Goal: Information Seeking & Learning: Compare options

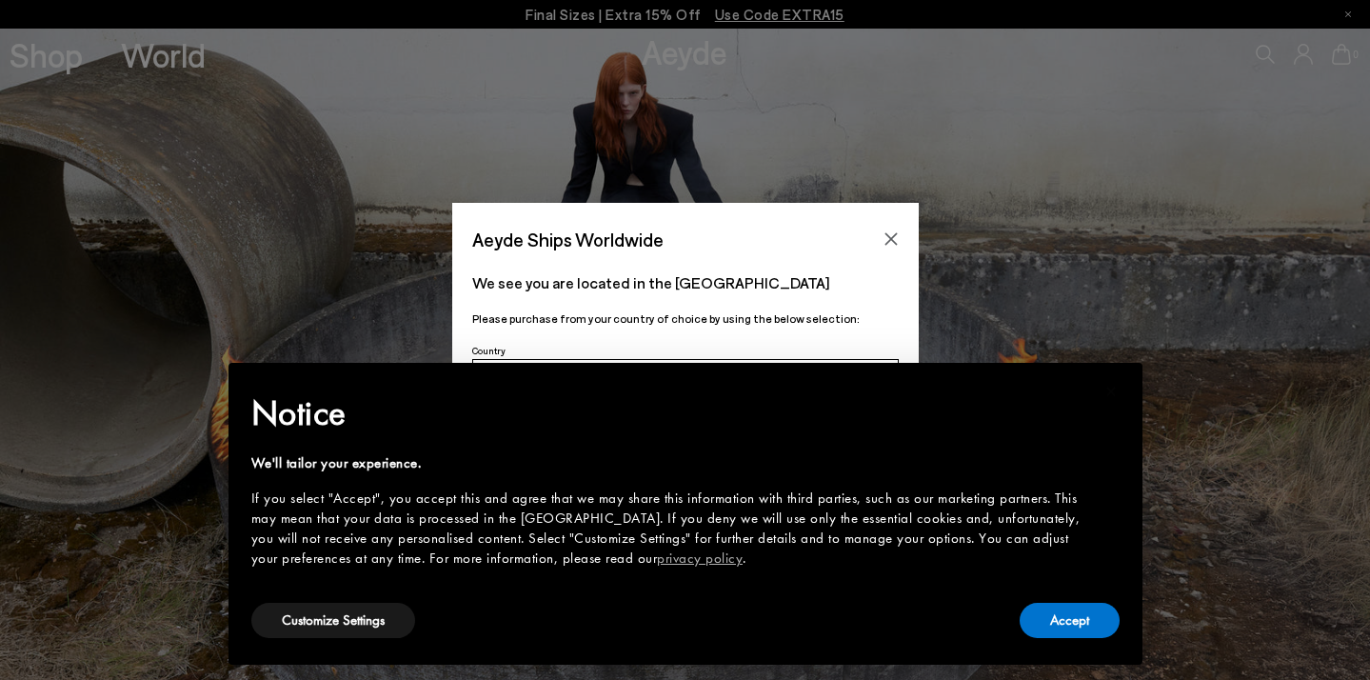
click at [893, 240] on icon "Close" at bounding box center [890, 238] width 15 height 15
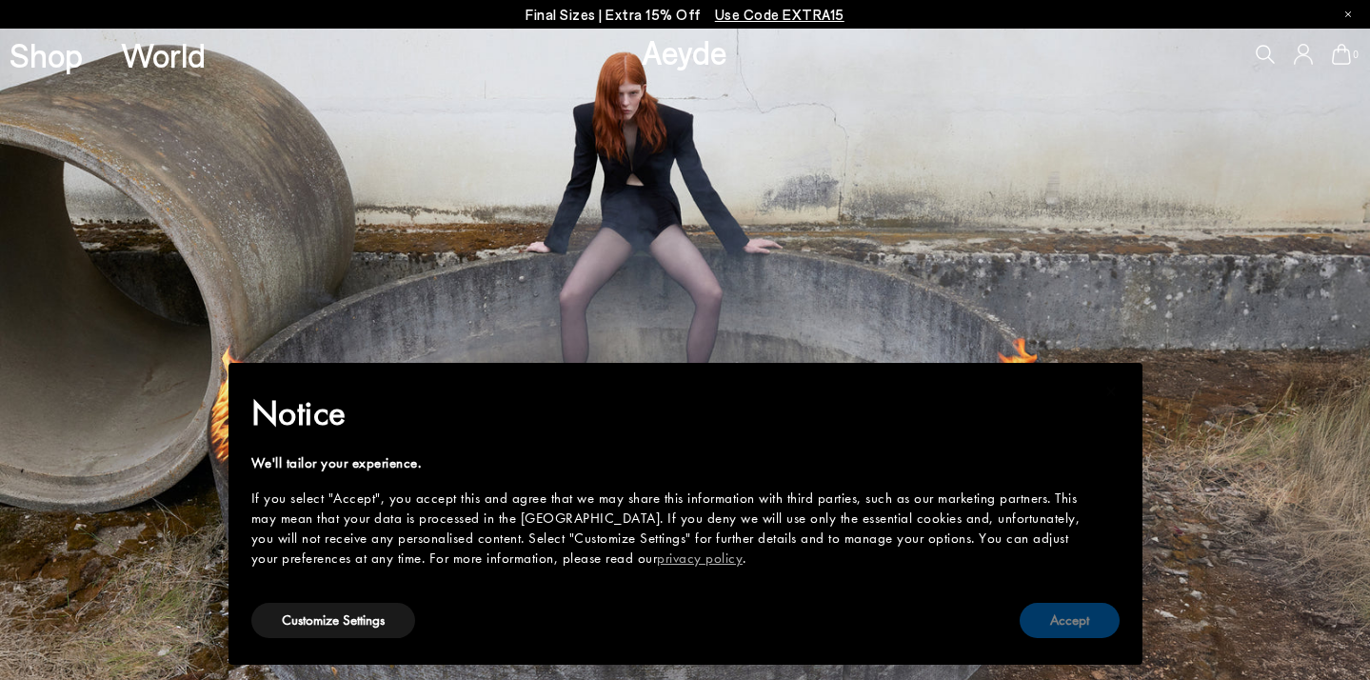
click at [1074, 625] on button "Accept" at bounding box center [1069, 620] width 100 height 35
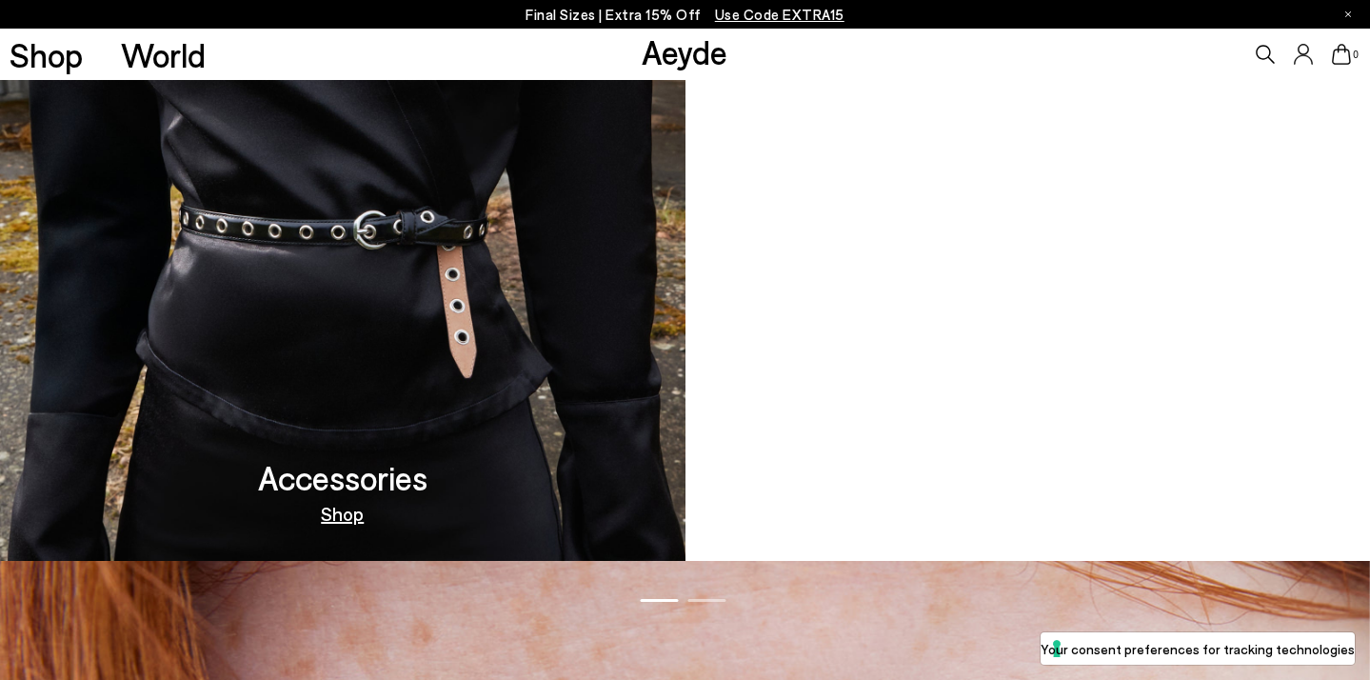
scroll to position [1828, 0]
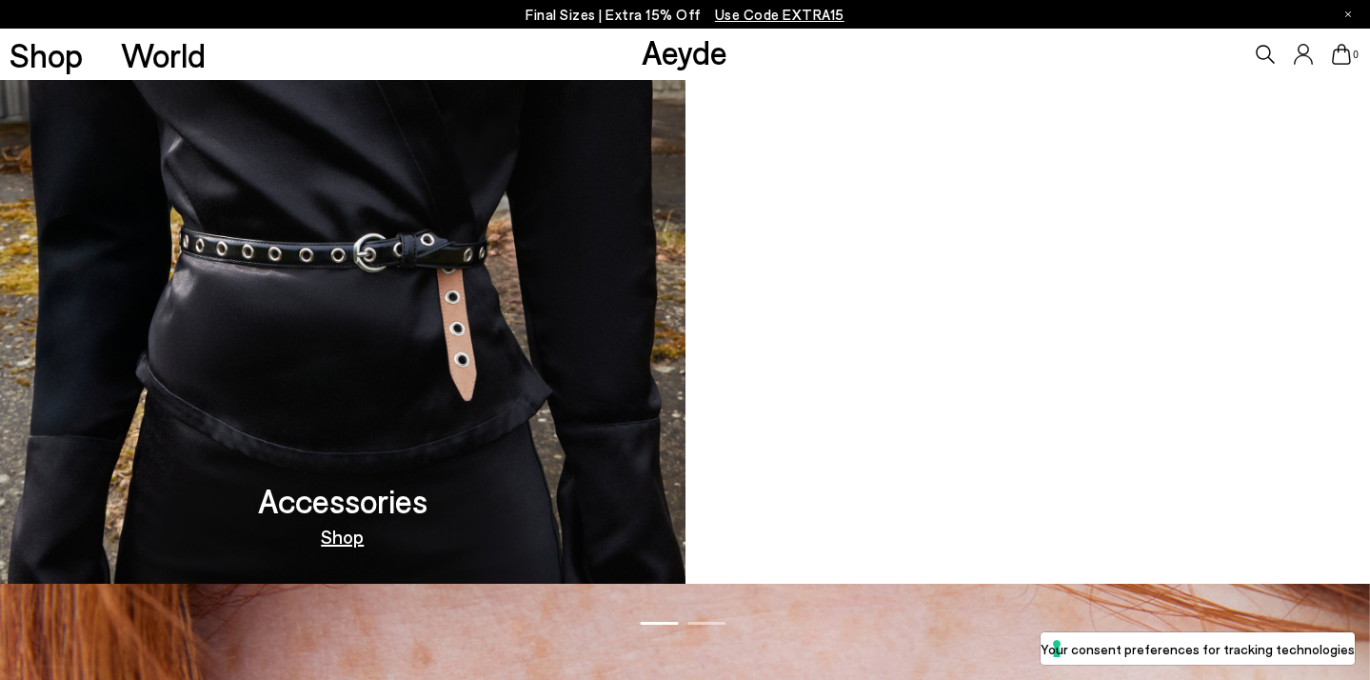
click at [993, 430] on video at bounding box center [1027, 257] width 685 height 651
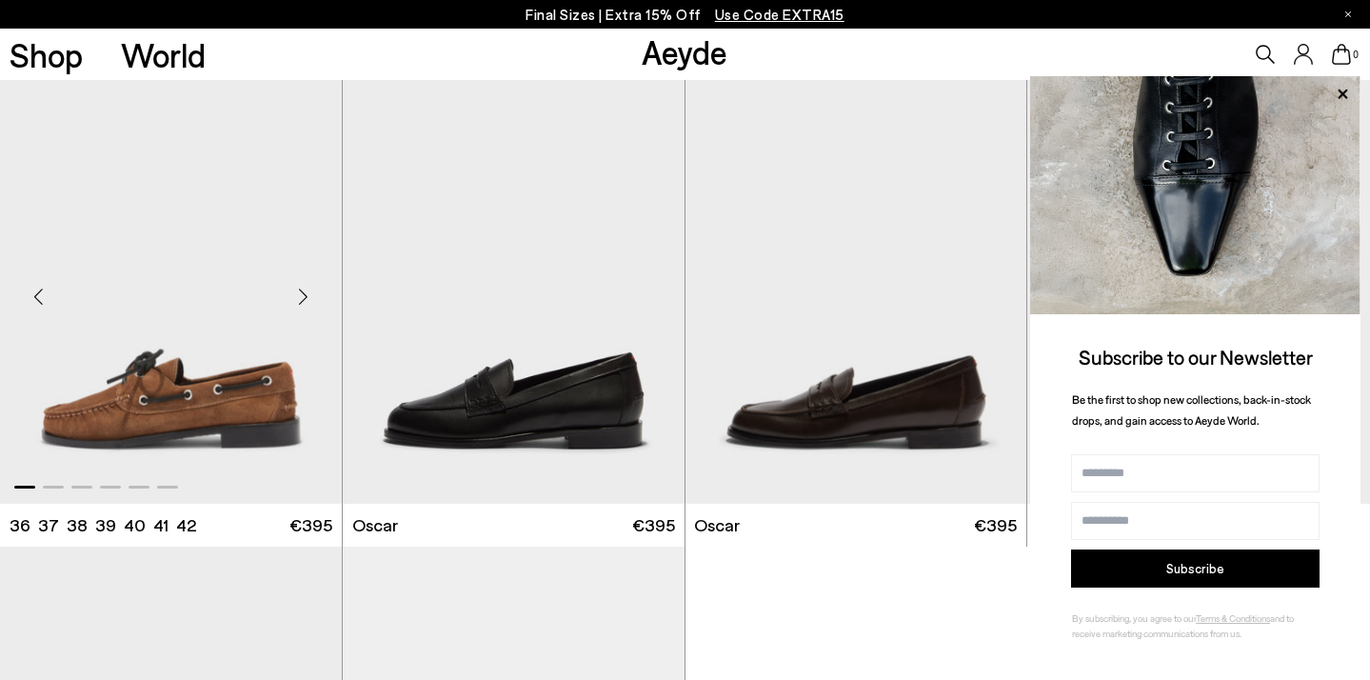
scroll to position [2362, 0]
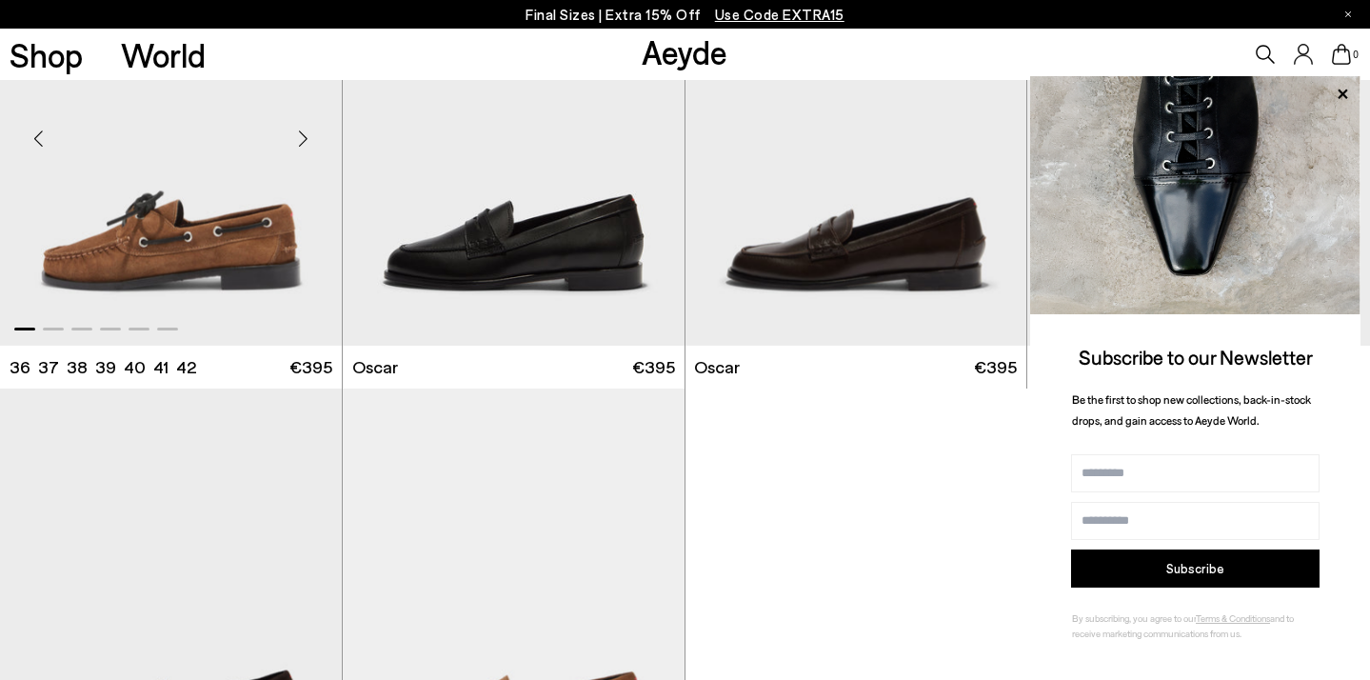
click at [224, 242] on img "1 / 6" at bounding box center [171, 130] width 342 height 429
click at [1348, 91] on icon at bounding box center [1342, 94] width 25 height 25
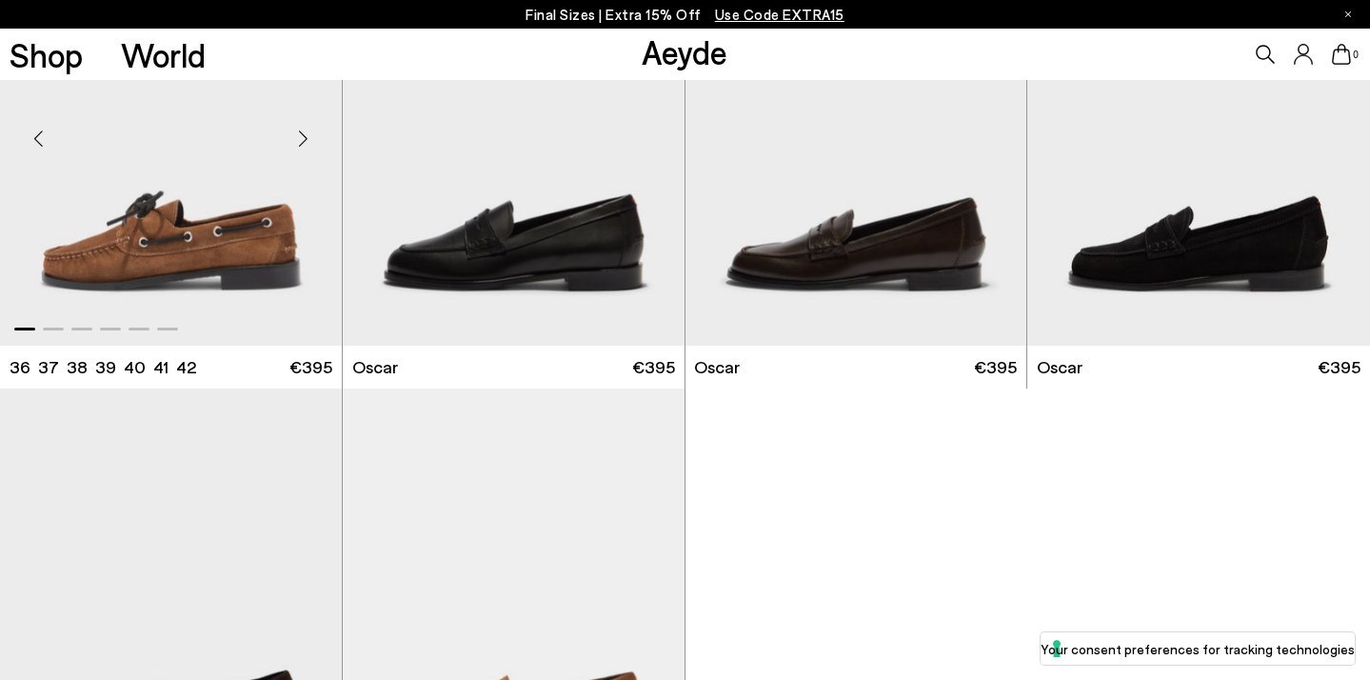
click at [203, 268] on img "1 / 6" at bounding box center [171, 130] width 342 height 429
click at [91, 219] on img "1 / 6" at bounding box center [171, 130] width 342 height 429
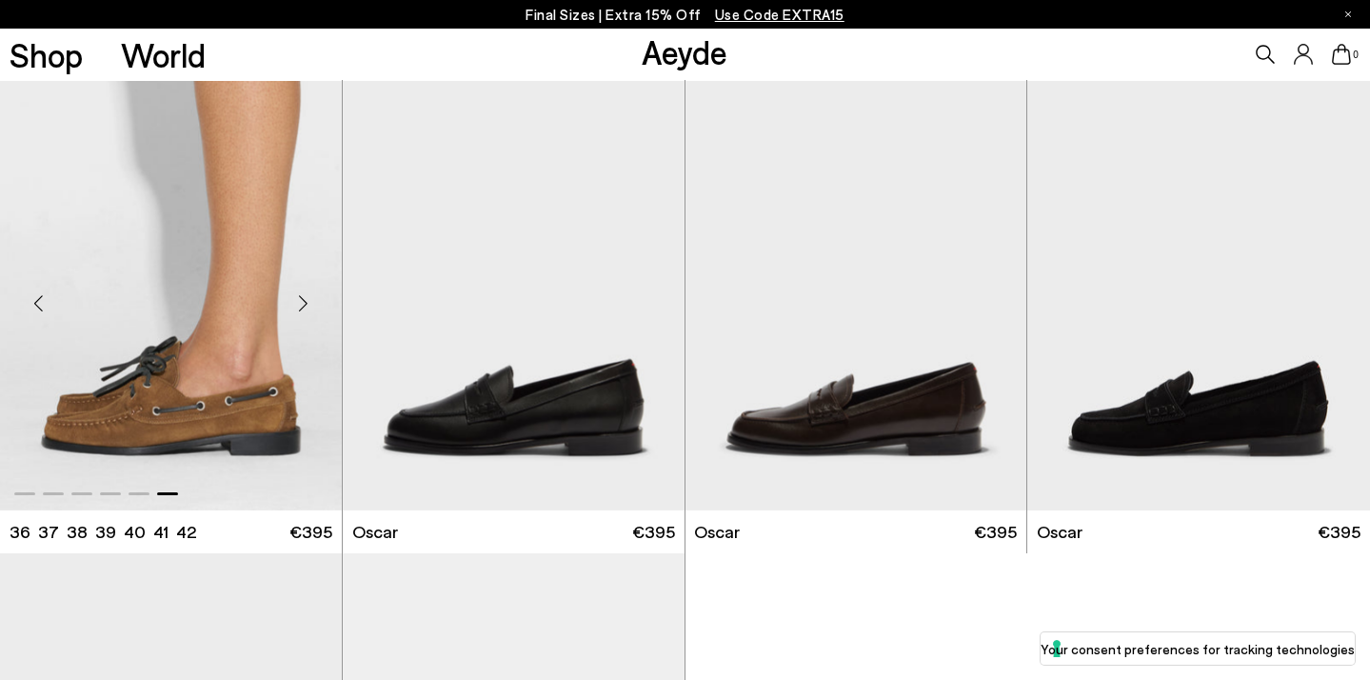
scroll to position [2195, 0]
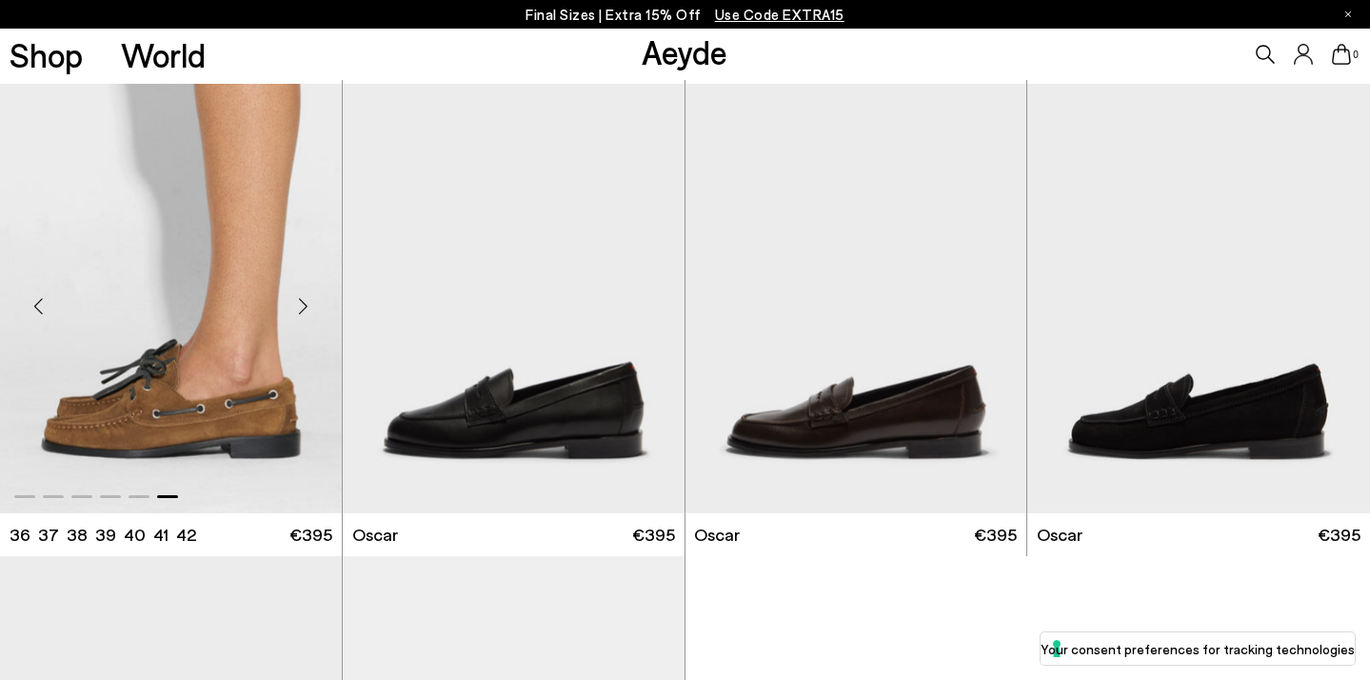
click at [301, 302] on div "Next slide" at bounding box center [303, 306] width 57 height 57
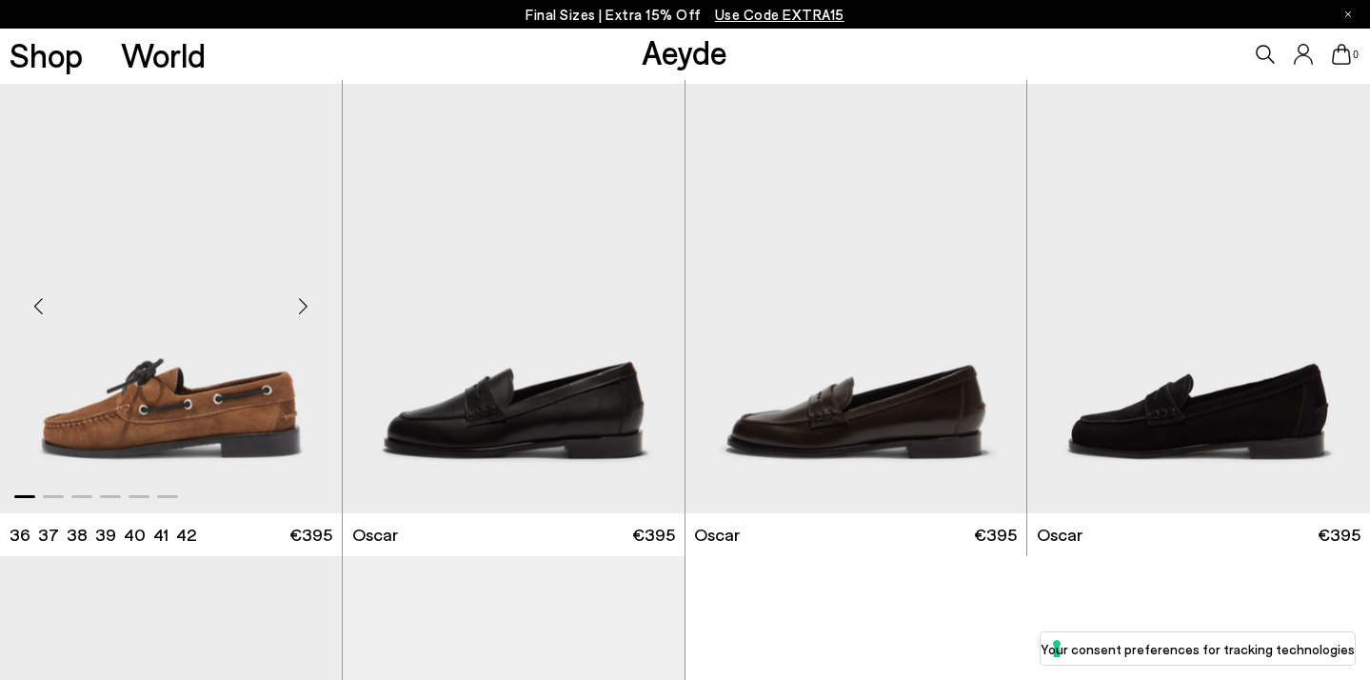
click at [301, 302] on div "Next slide" at bounding box center [303, 306] width 57 height 57
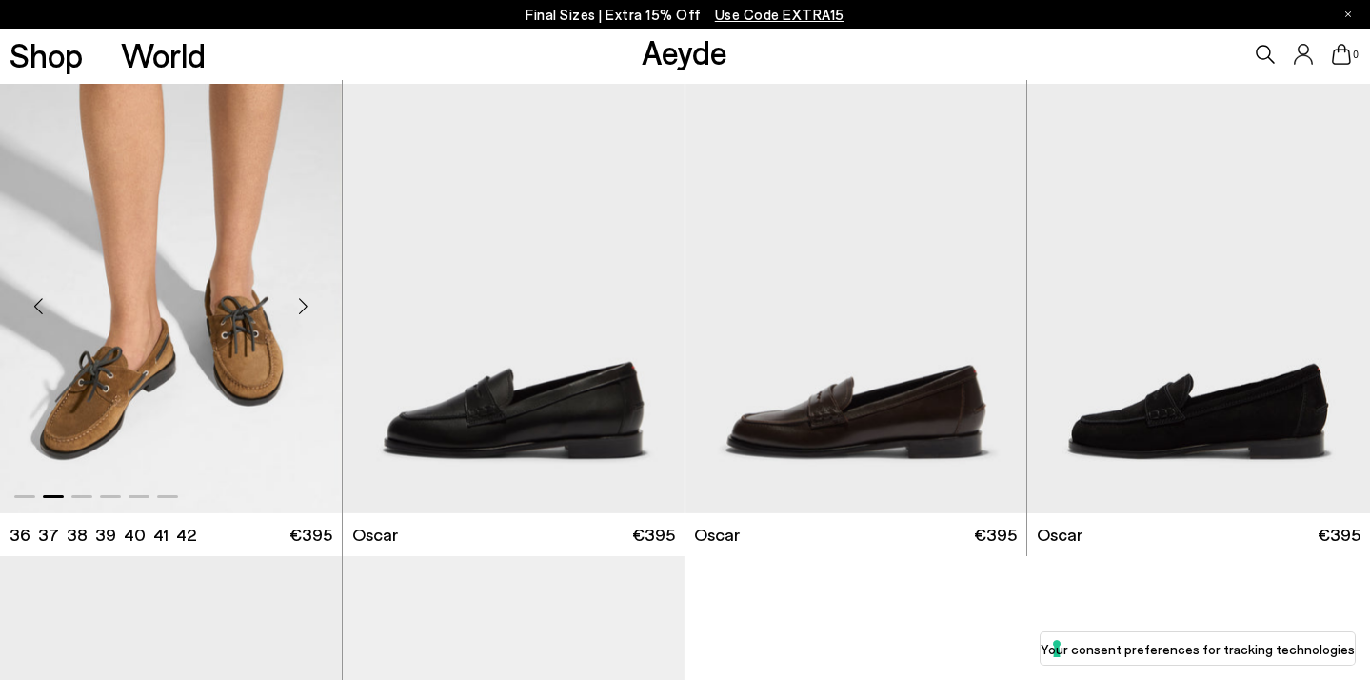
click at [301, 302] on div "Next slide" at bounding box center [303, 306] width 57 height 57
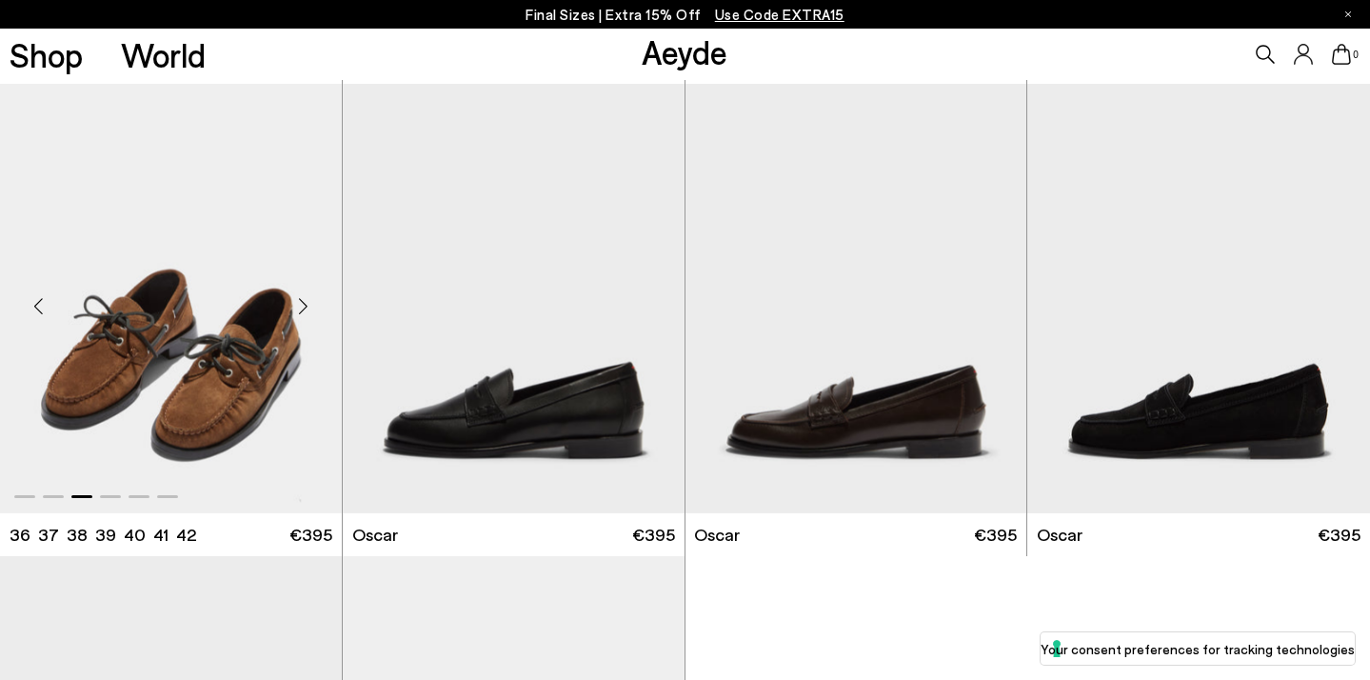
click at [301, 302] on div "Next slide" at bounding box center [303, 306] width 57 height 57
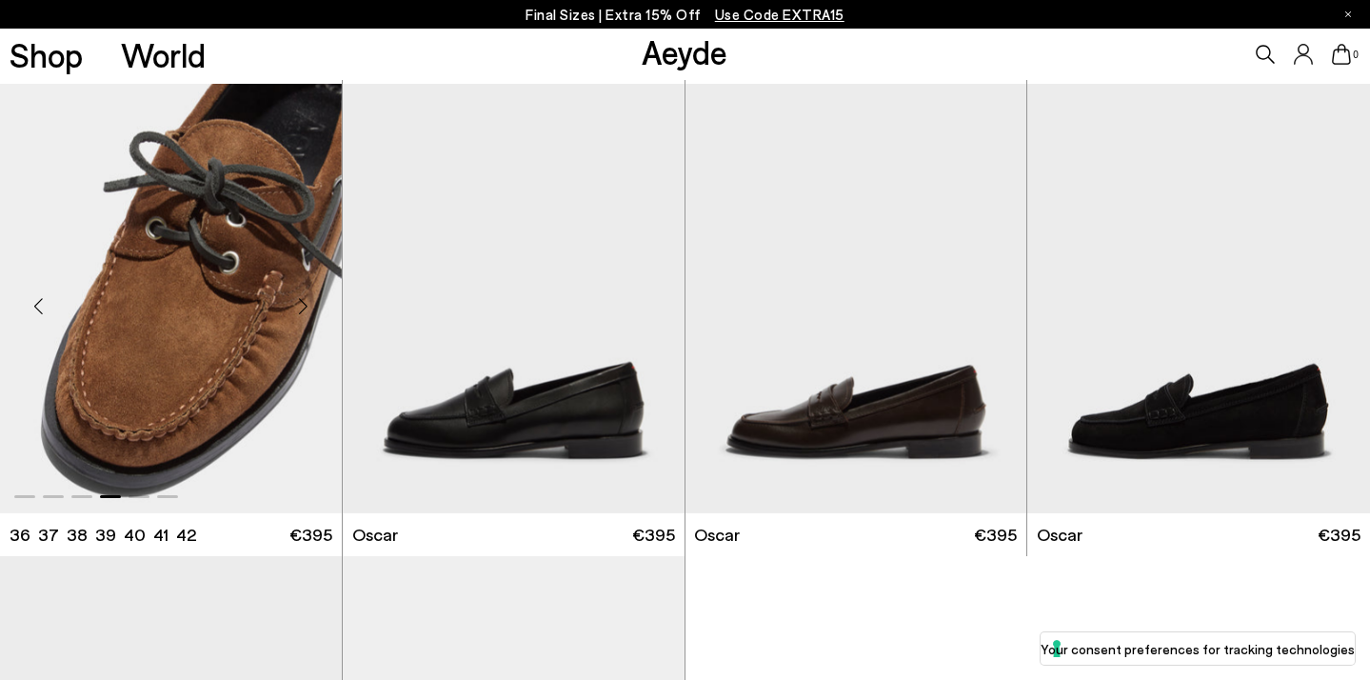
click at [301, 302] on div "Next slide" at bounding box center [303, 306] width 57 height 57
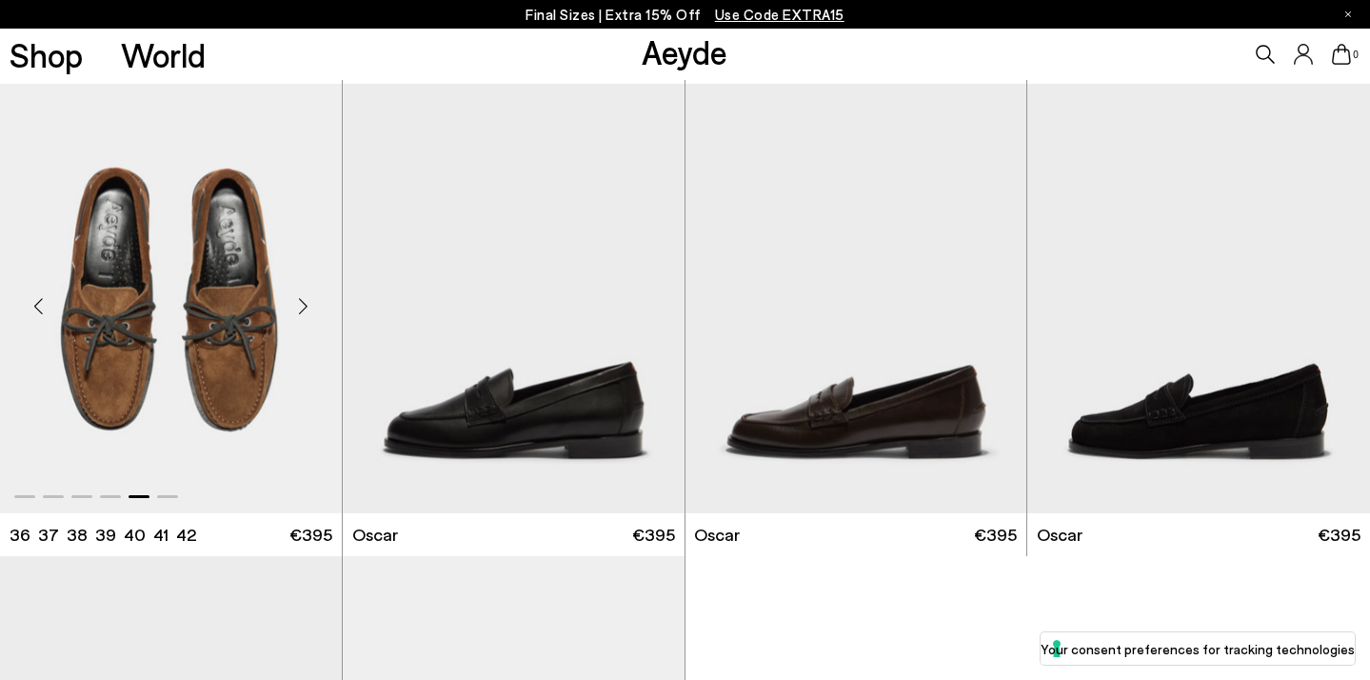
click at [301, 302] on div "Next slide" at bounding box center [303, 306] width 57 height 57
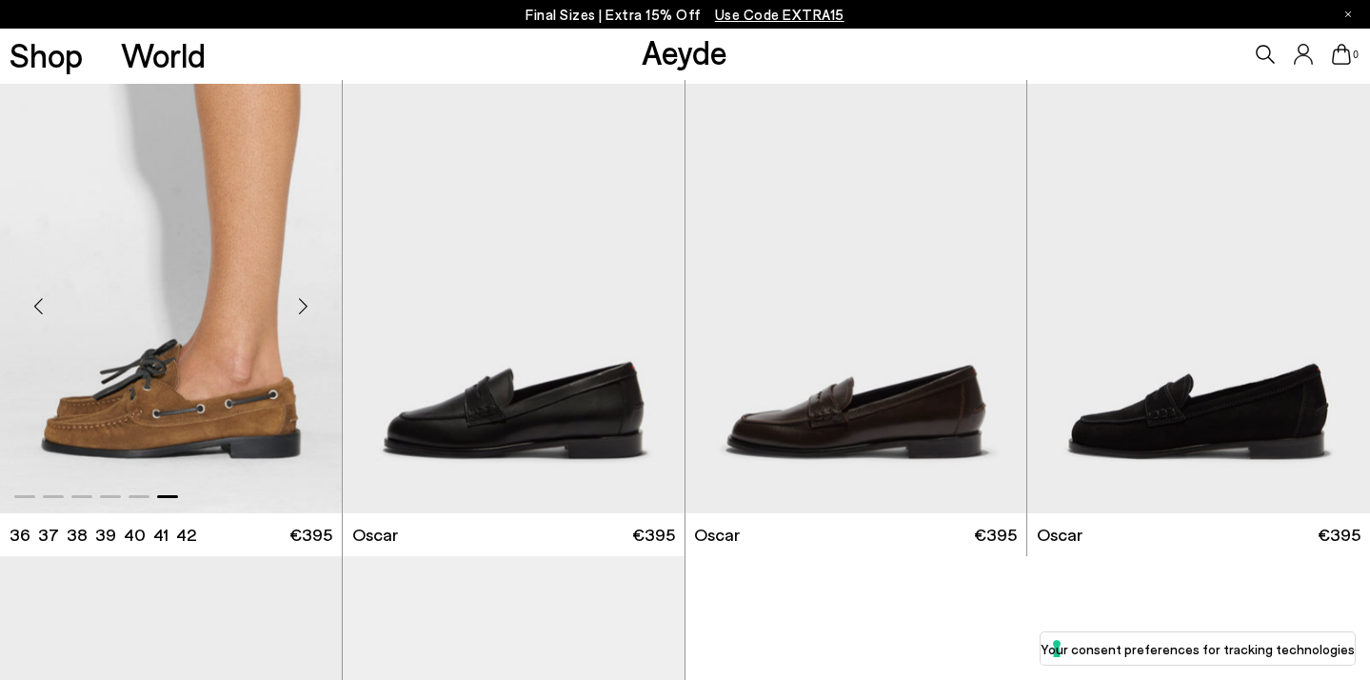
click at [301, 302] on div "Next slide" at bounding box center [303, 306] width 57 height 57
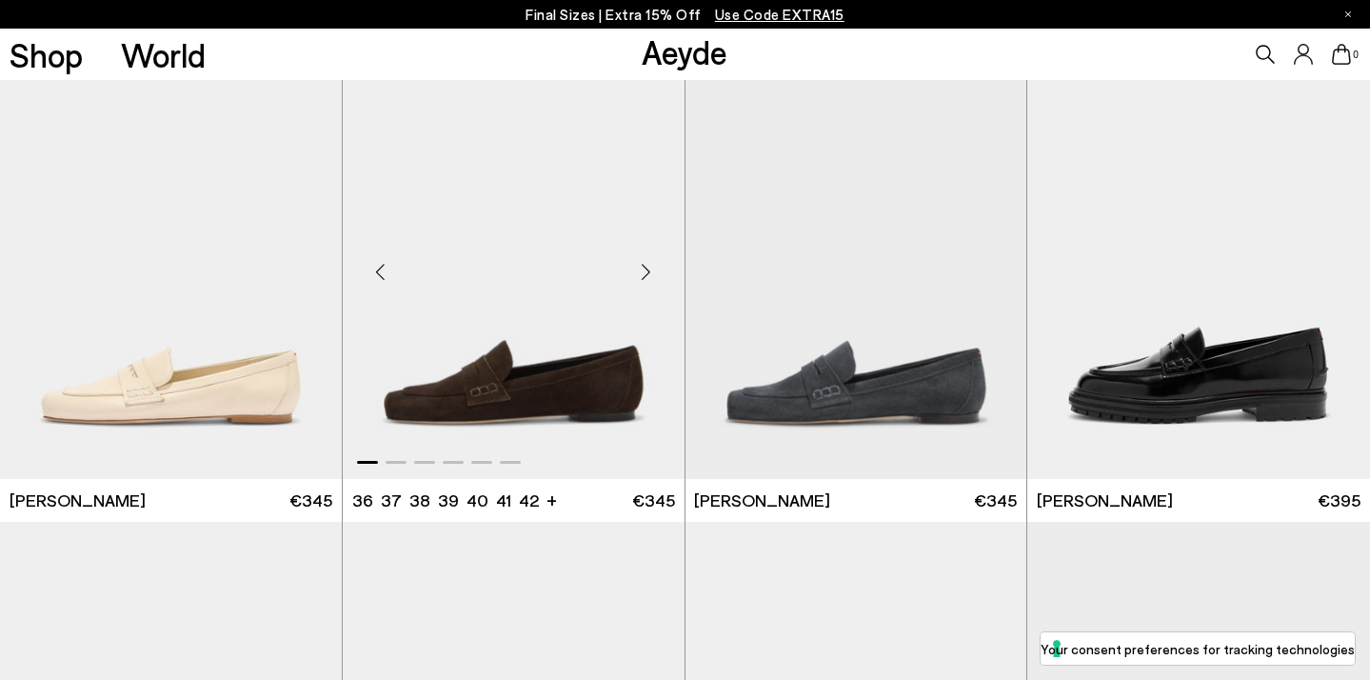
scroll to position [1164, 0]
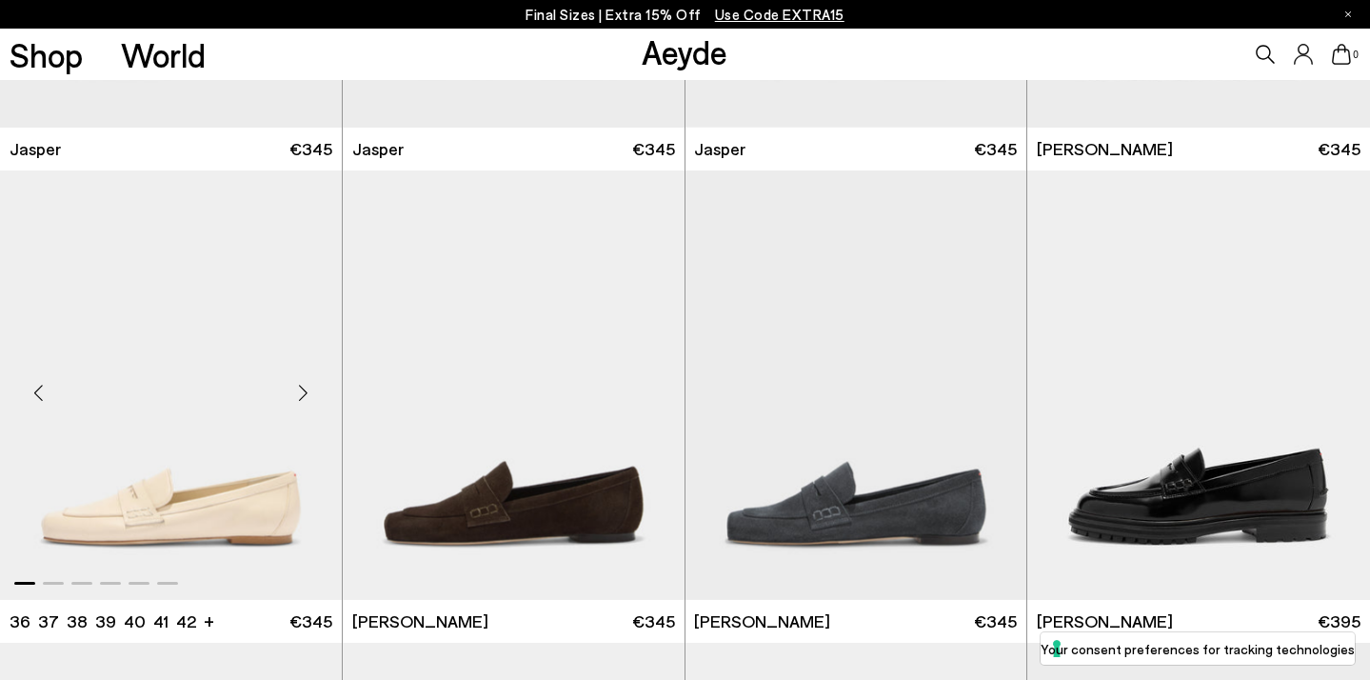
click at [303, 393] on div "Next slide" at bounding box center [303, 393] width 57 height 57
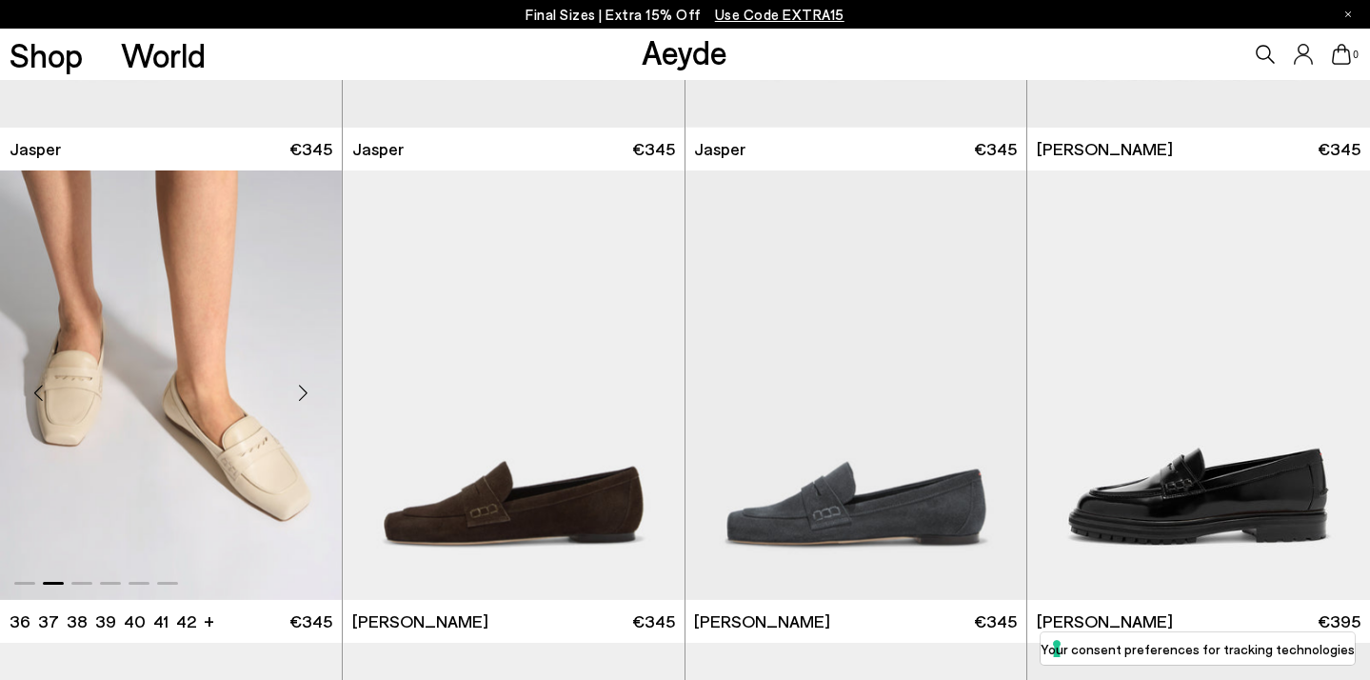
click at [303, 393] on div "Next slide" at bounding box center [303, 393] width 57 height 57
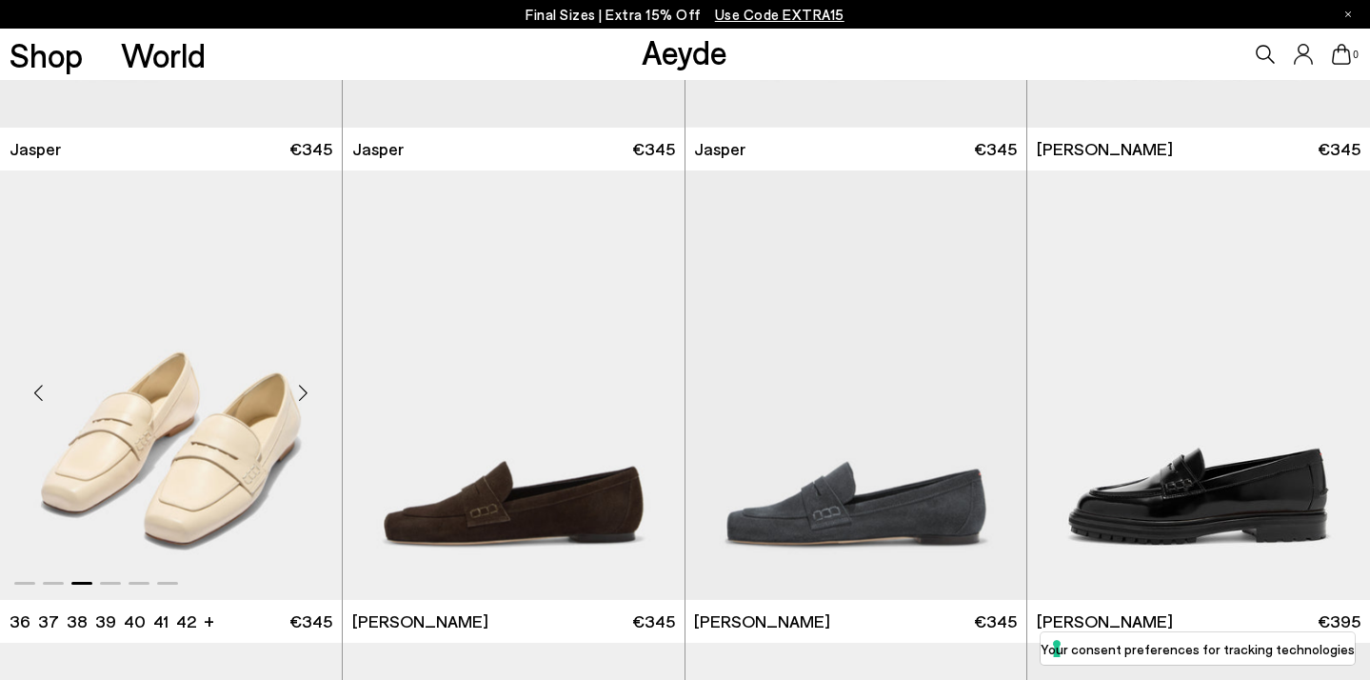
click at [303, 393] on div "Next slide" at bounding box center [303, 393] width 57 height 57
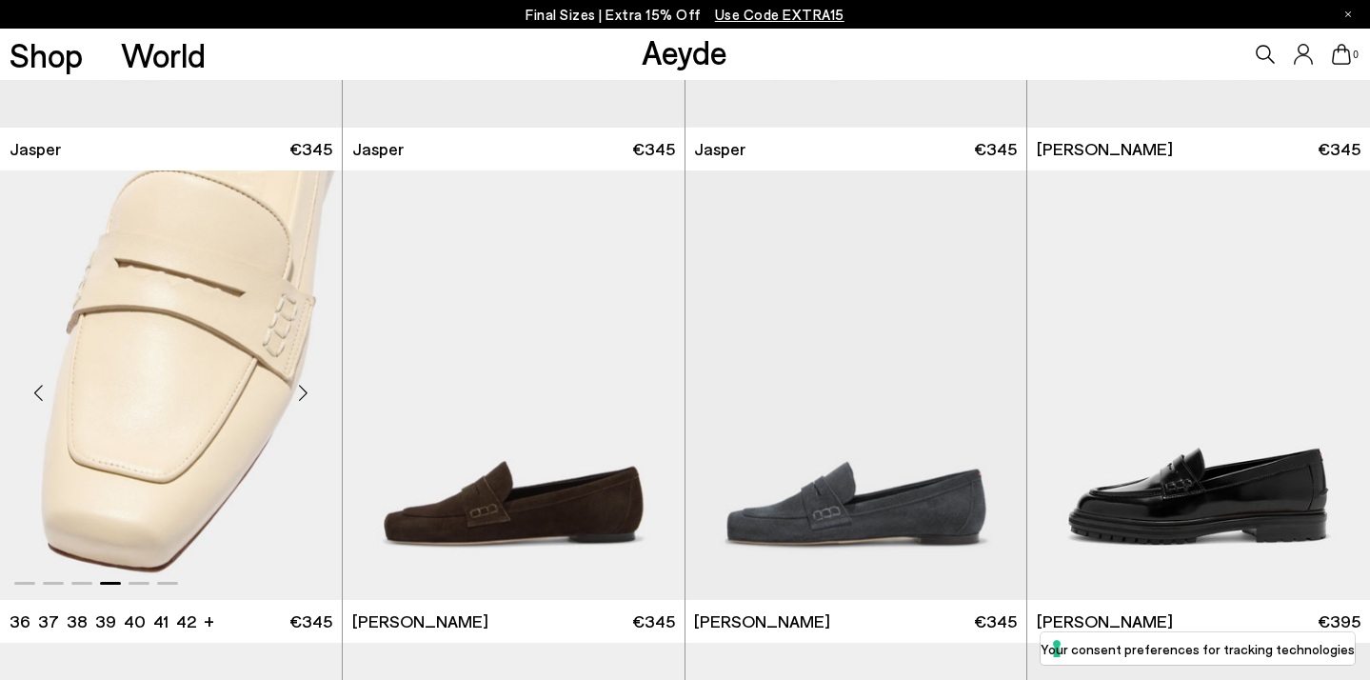
click at [303, 393] on div "Next slide" at bounding box center [303, 393] width 57 height 57
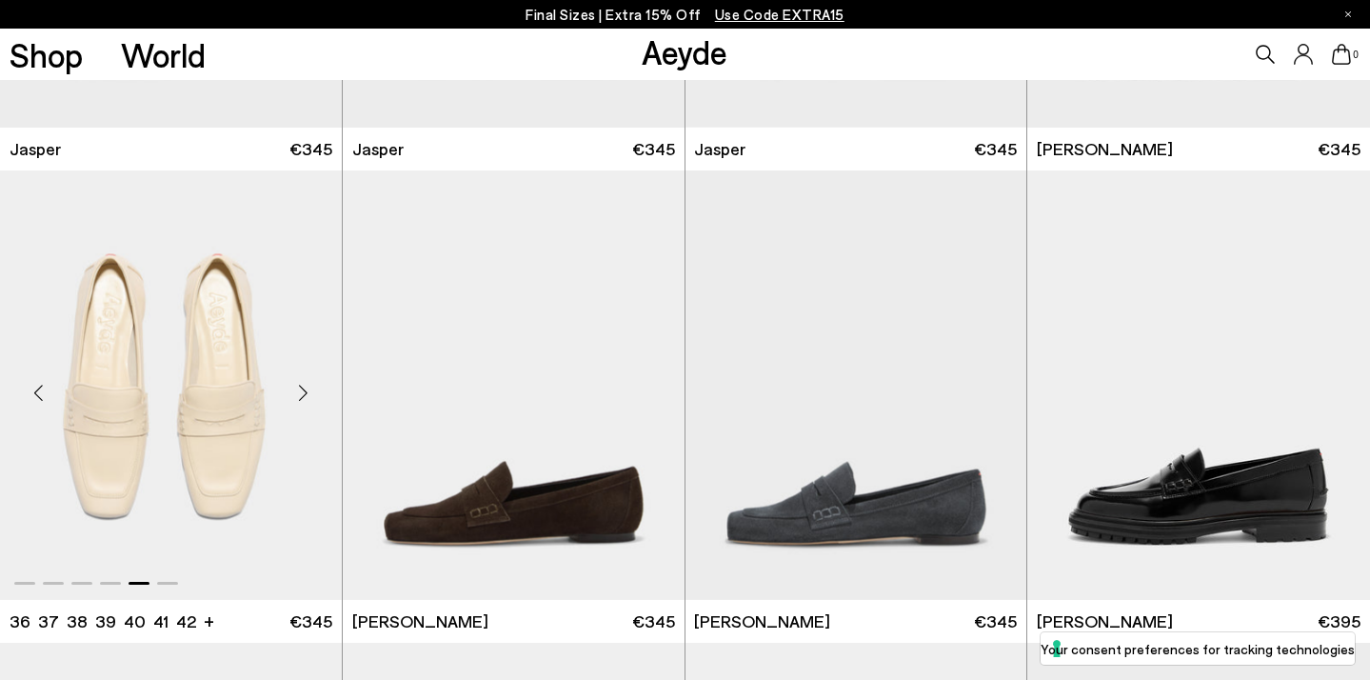
click at [303, 393] on div "Next slide" at bounding box center [303, 393] width 57 height 57
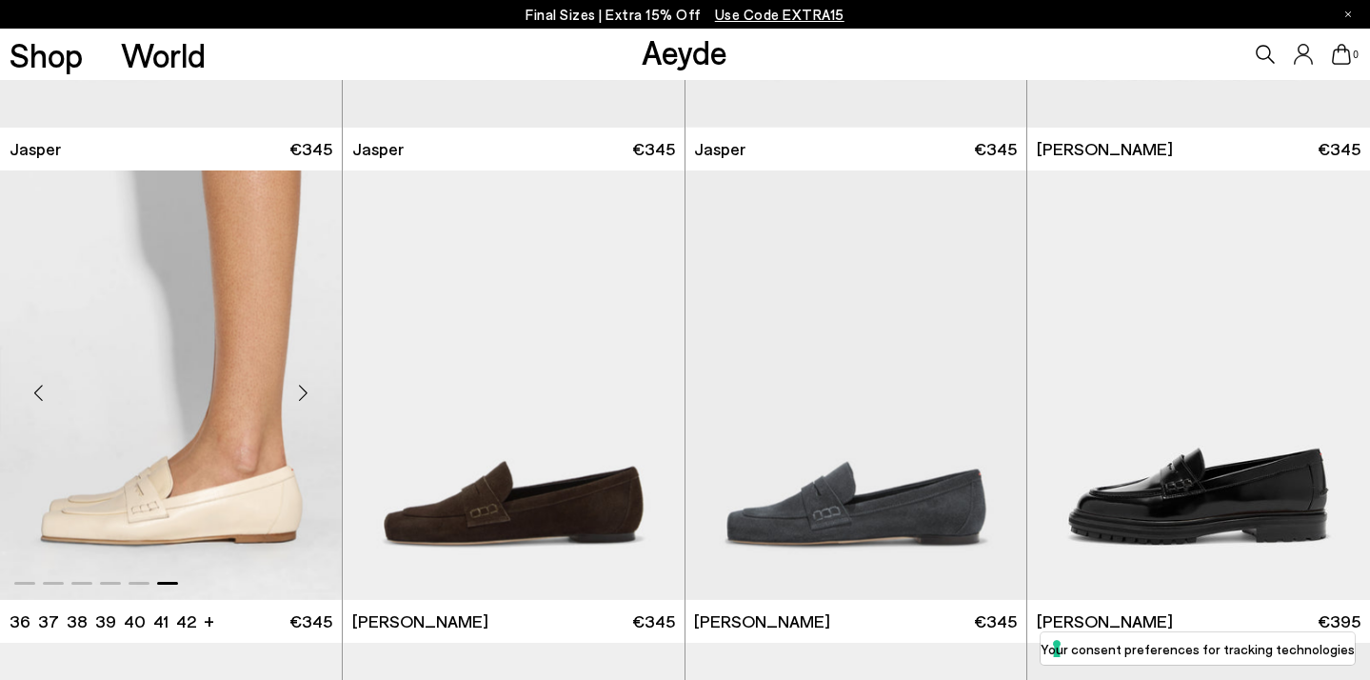
click at [303, 393] on div "Next slide" at bounding box center [303, 393] width 57 height 57
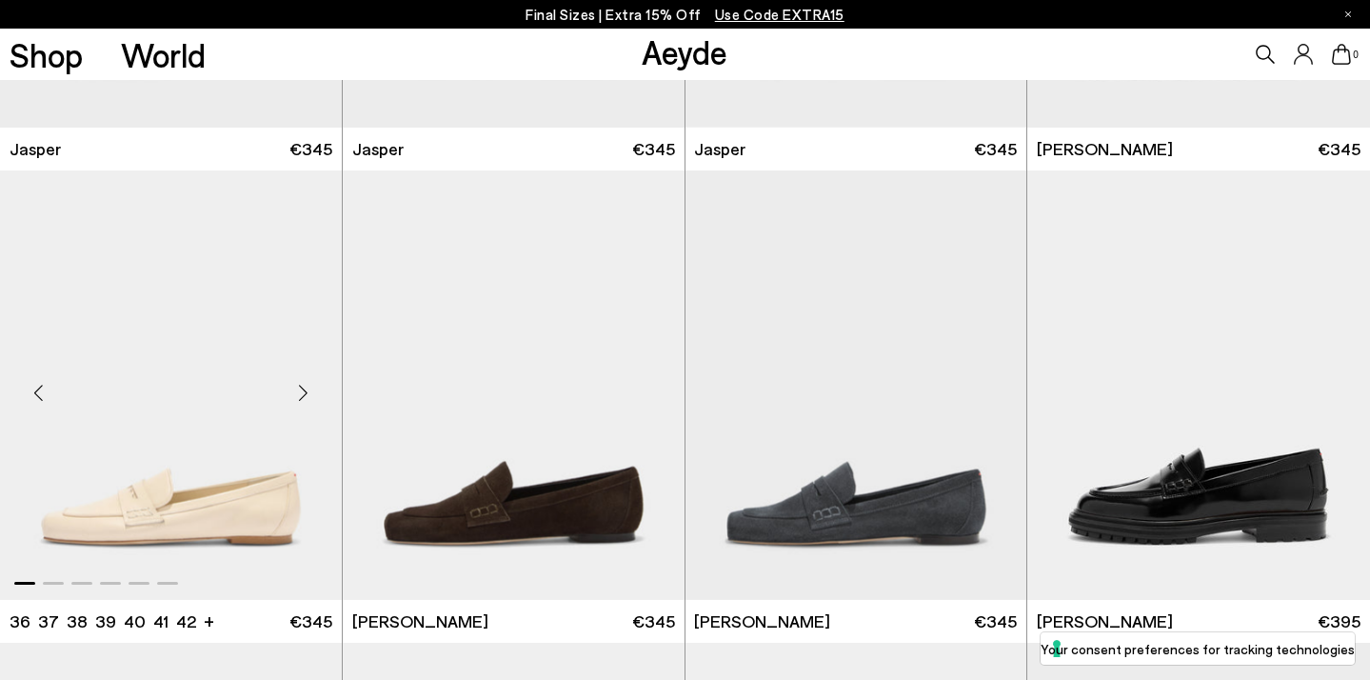
click at [303, 393] on div "Next slide" at bounding box center [303, 393] width 57 height 57
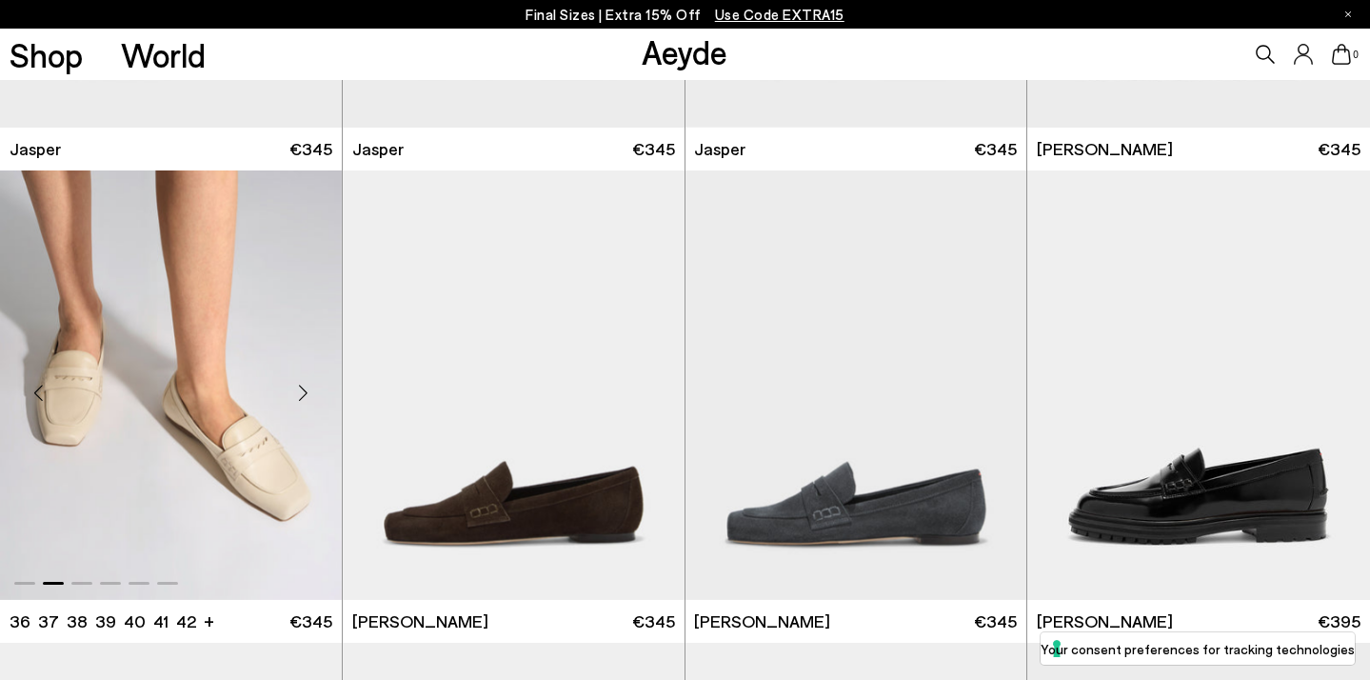
click at [303, 393] on div "Next slide" at bounding box center [303, 393] width 57 height 57
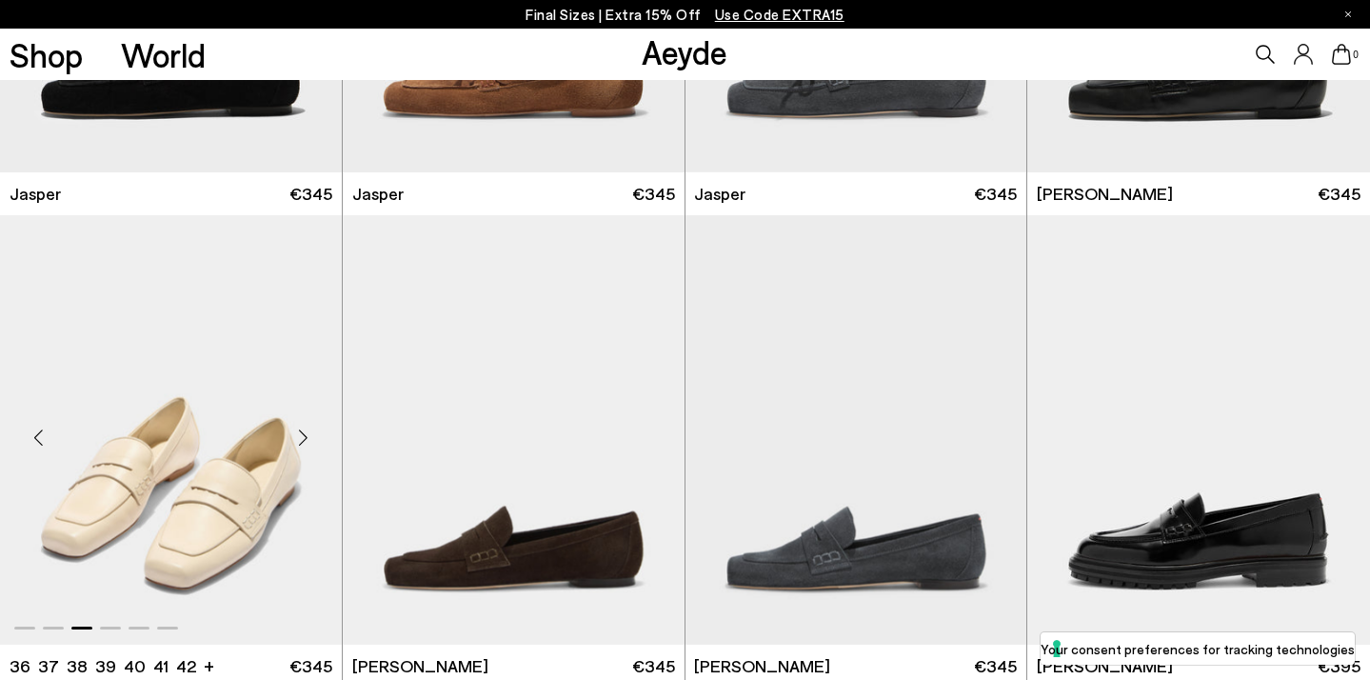
scroll to position [1117, 0]
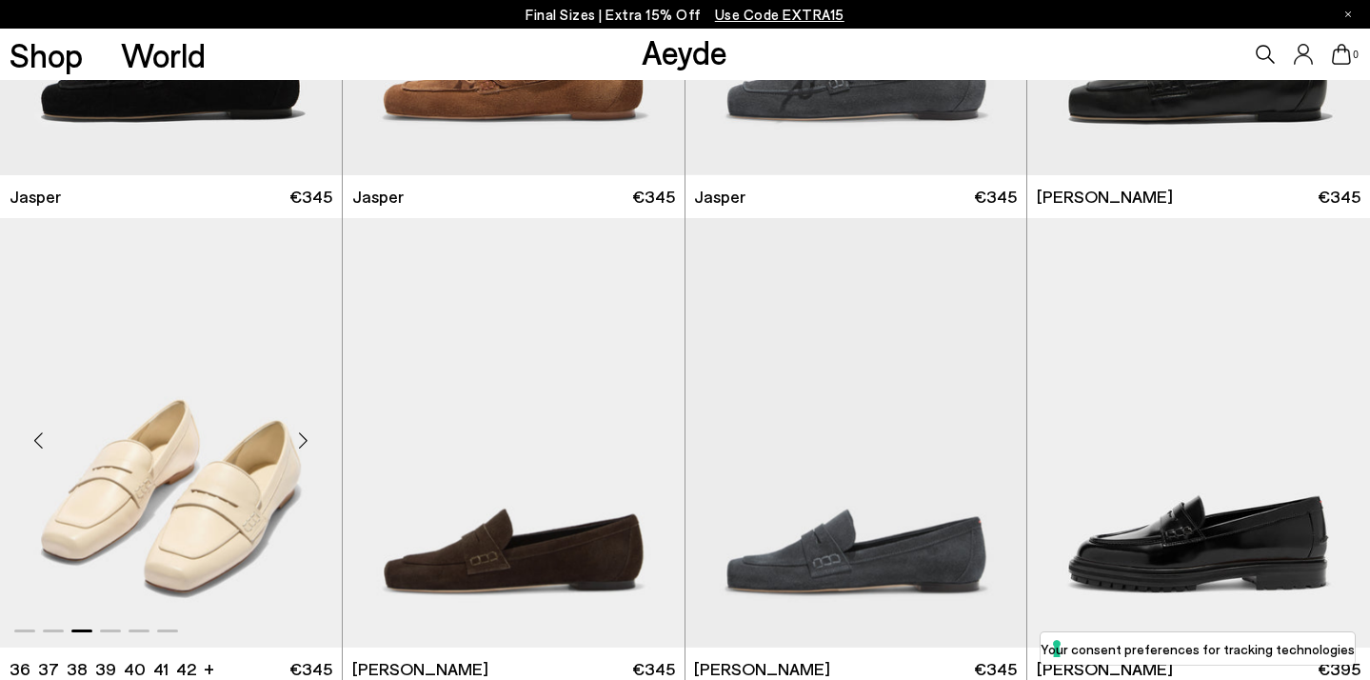
click at [241, 497] on img "3 / 6" at bounding box center [171, 432] width 342 height 429
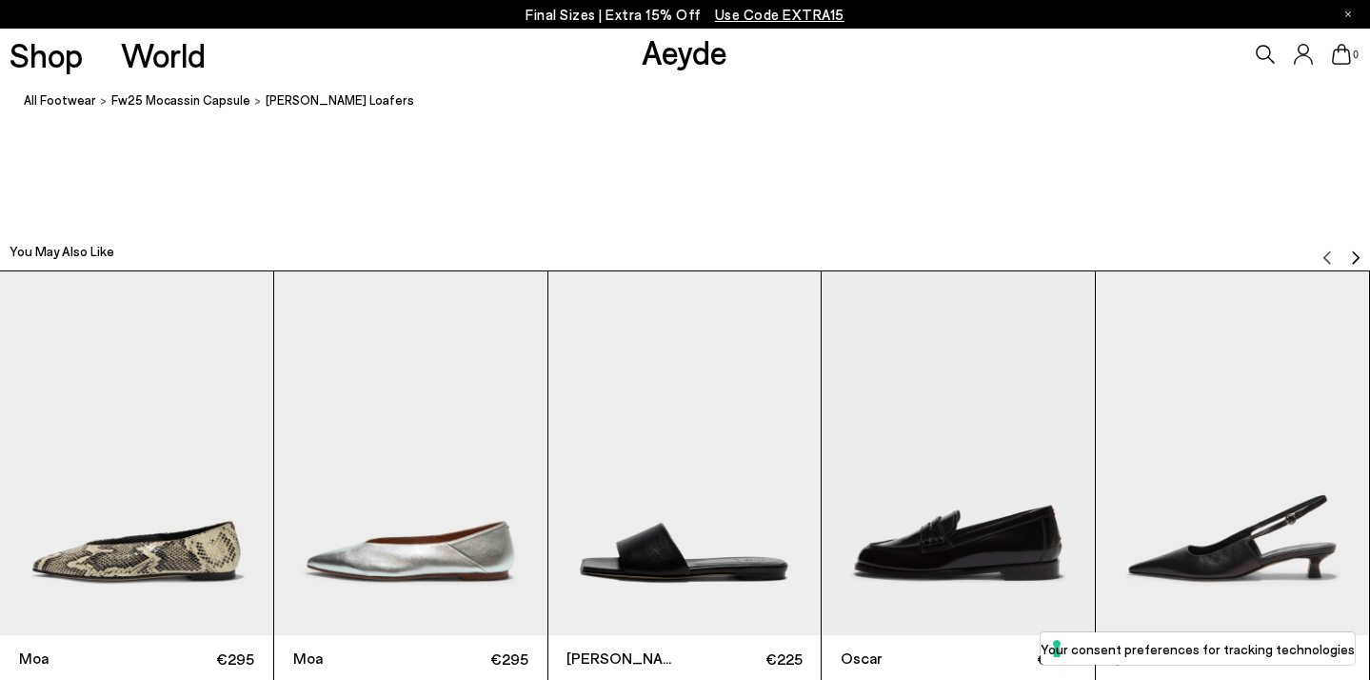
scroll to position [4313, 0]
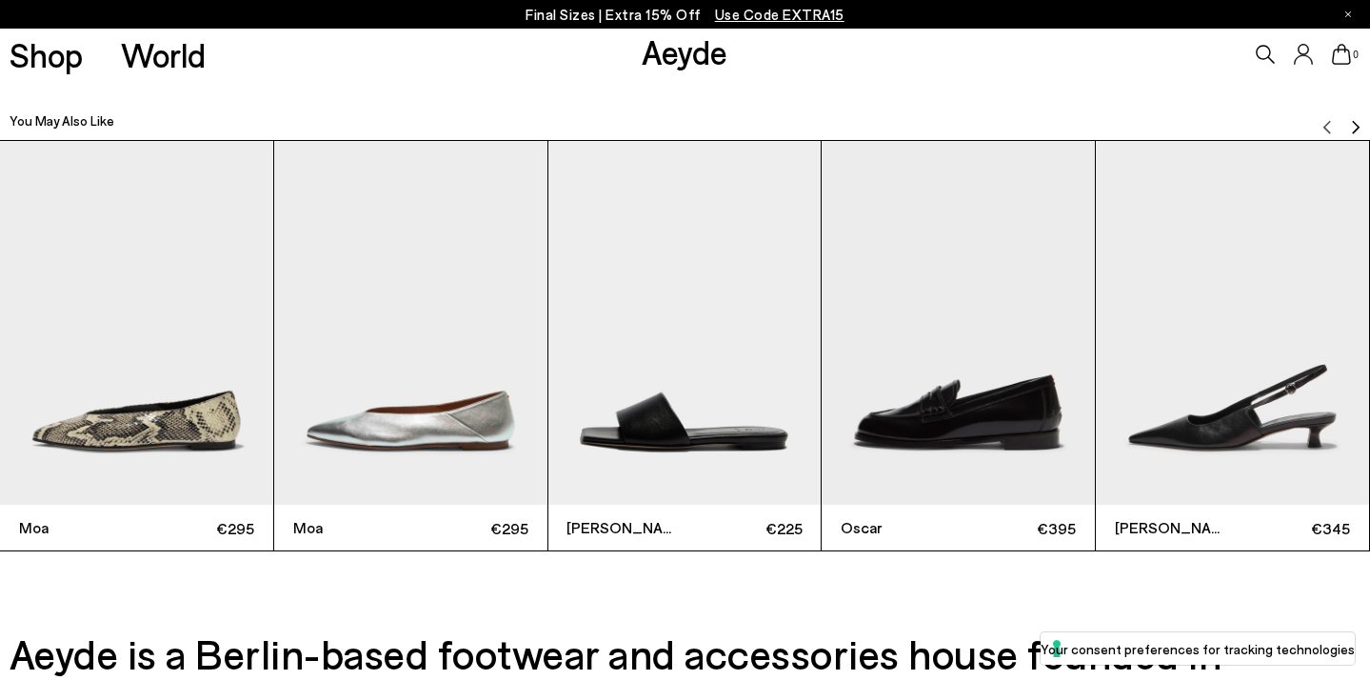
click at [168, 428] on img "1 / 6" at bounding box center [136, 323] width 273 height 364
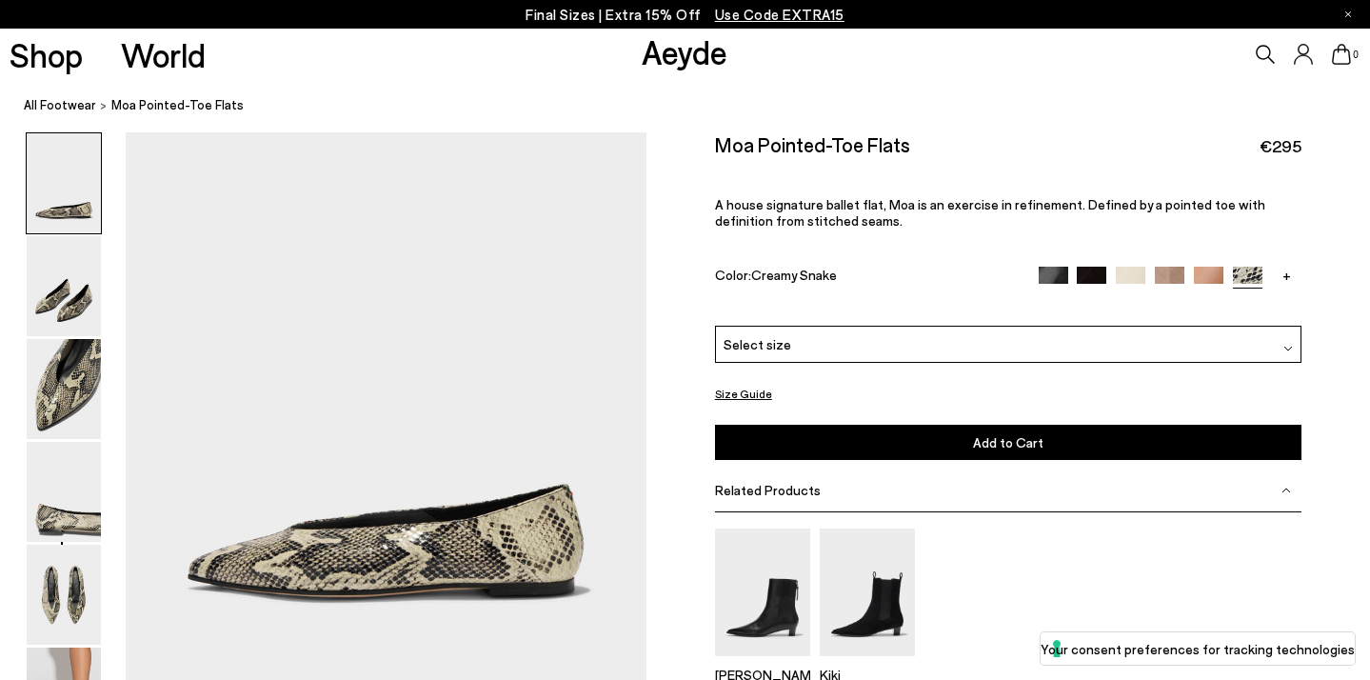
click at [1057, 267] on img at bounding box center [1053, 282] width 30 height 30
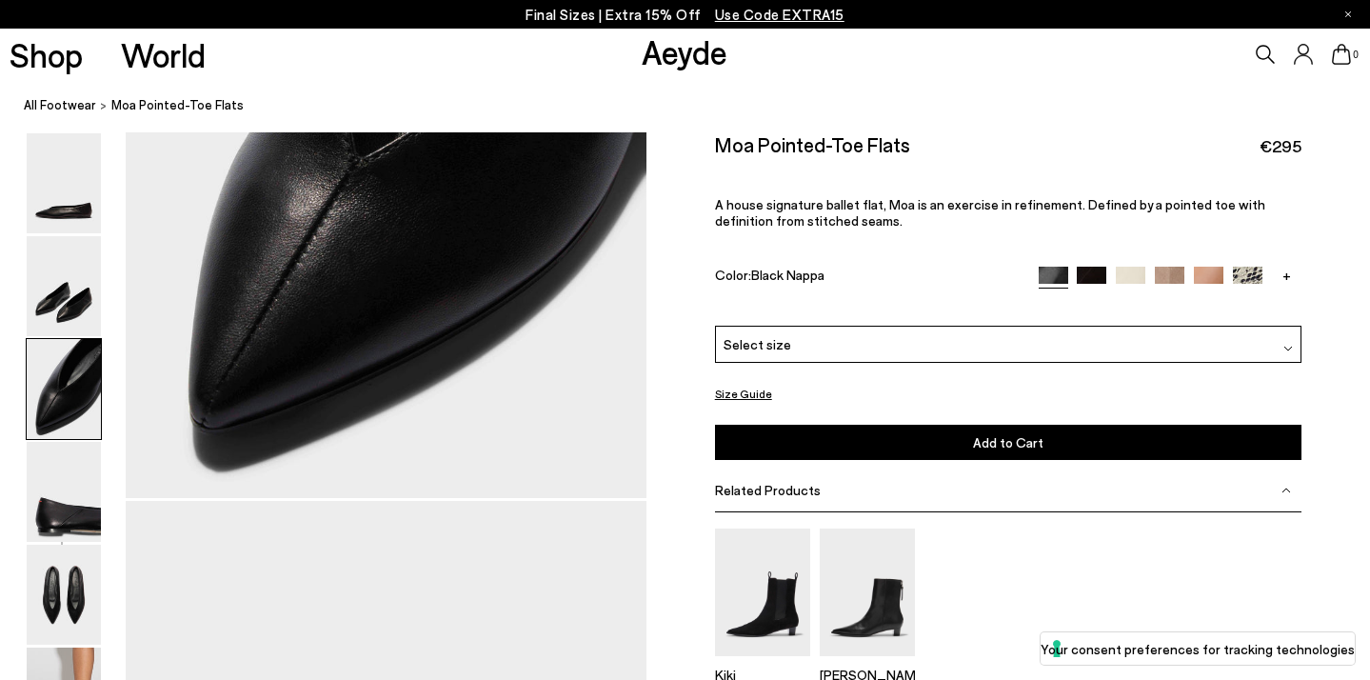
scroll to position [1299, 0]
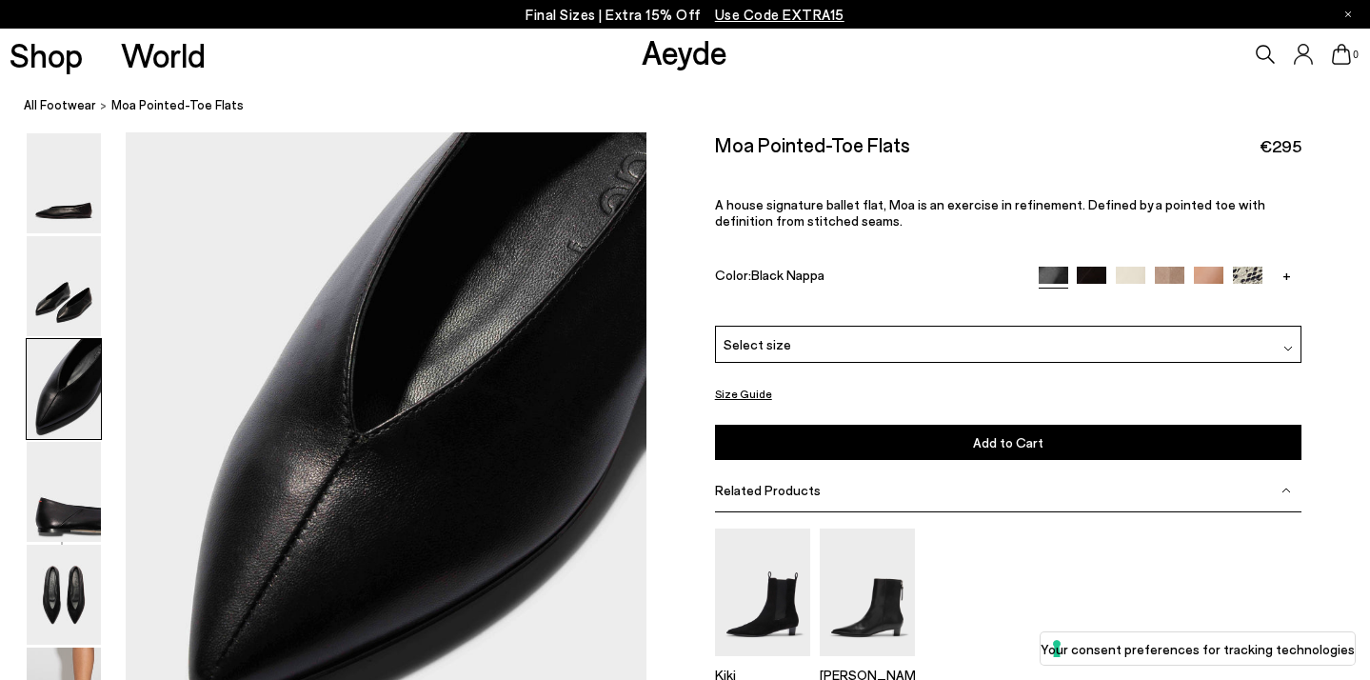
click at [1132, 266] on img at bounding box center [1131, 281] width 30 height 30
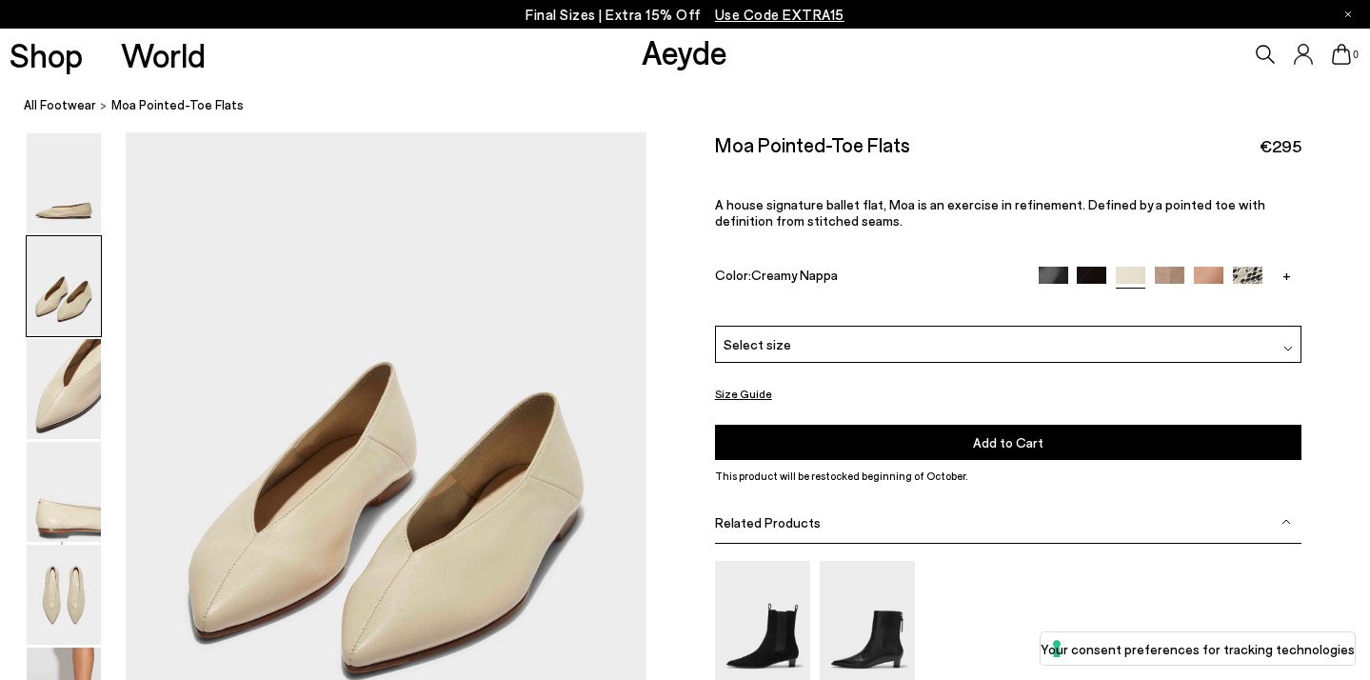
scroll to position [524, 0]
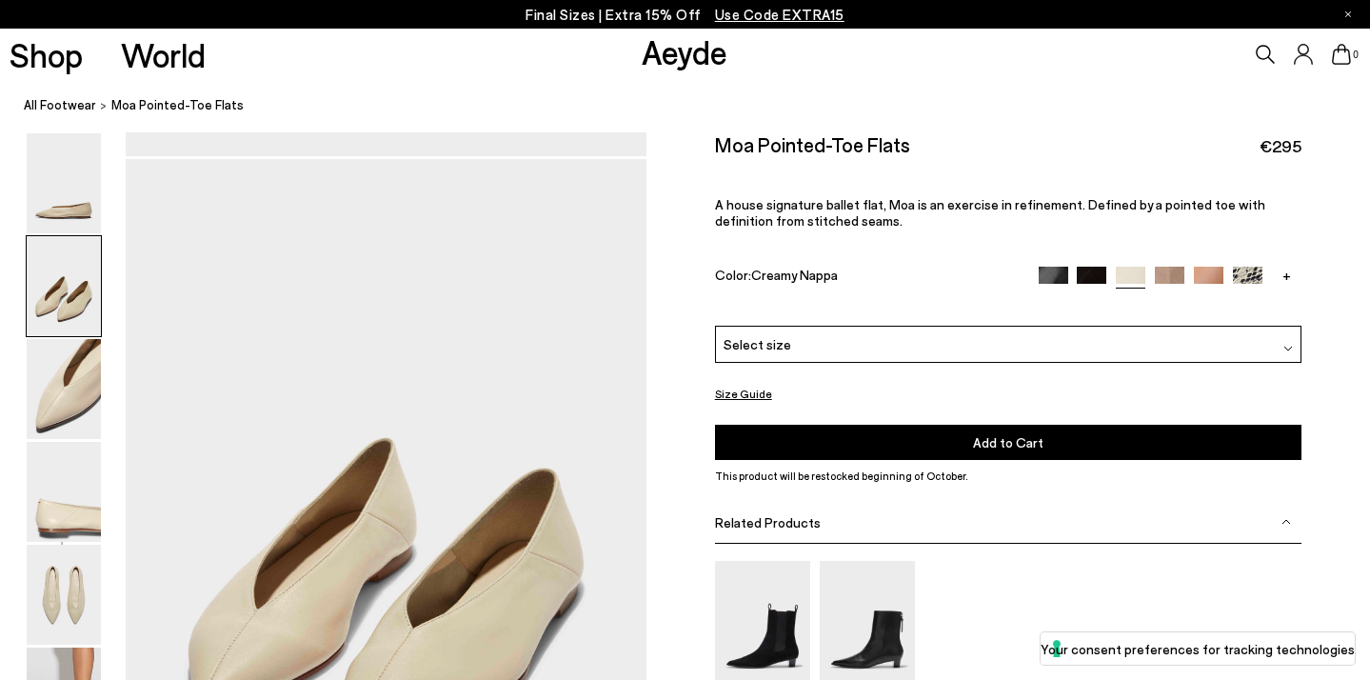
click at [1087, 266] on img at bounding box center [1092, 281] width 30 height 30
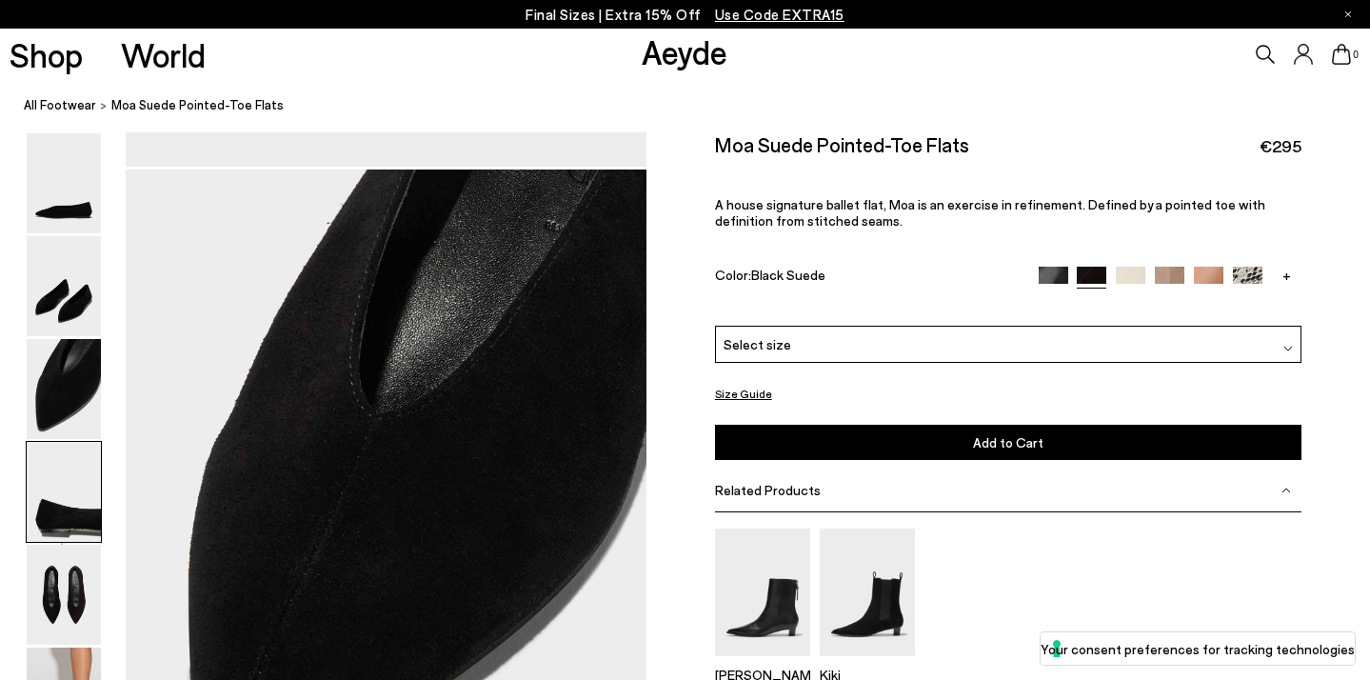
scroll to position [1128, 0]
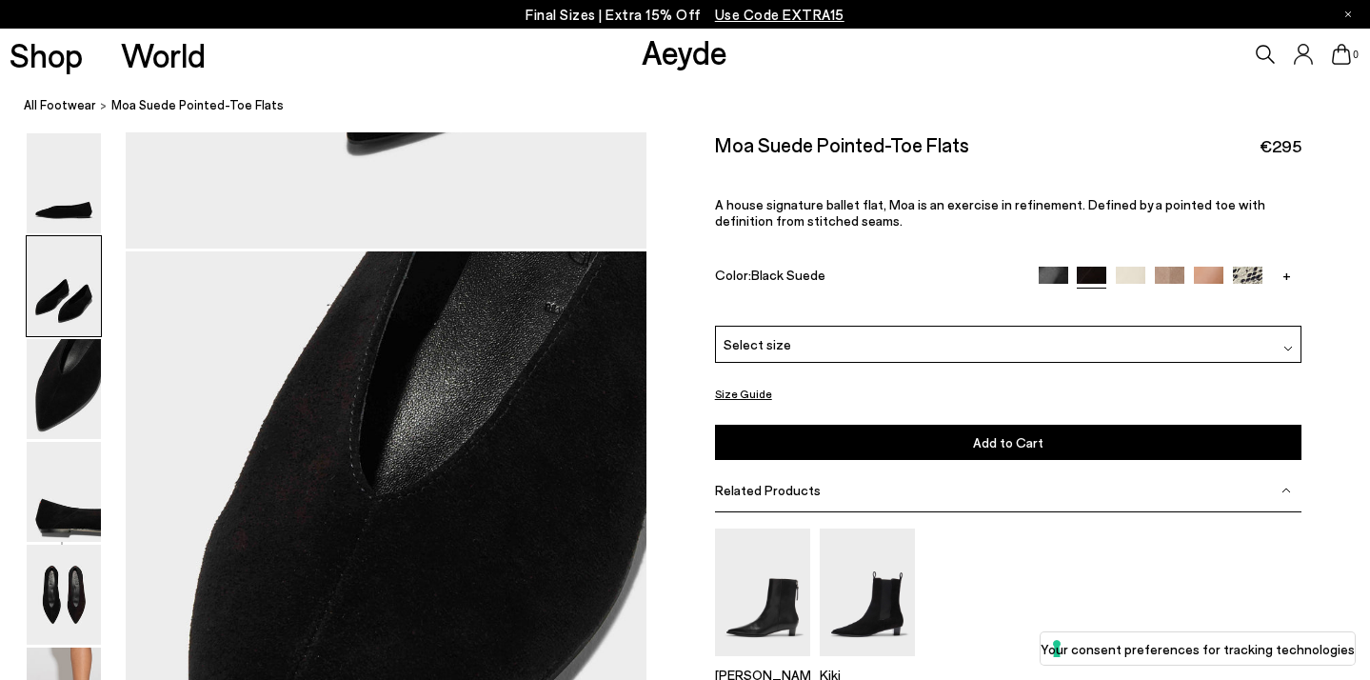
click at [1169, 266] on img at bounding box center [1170, 281] width 30 height 30
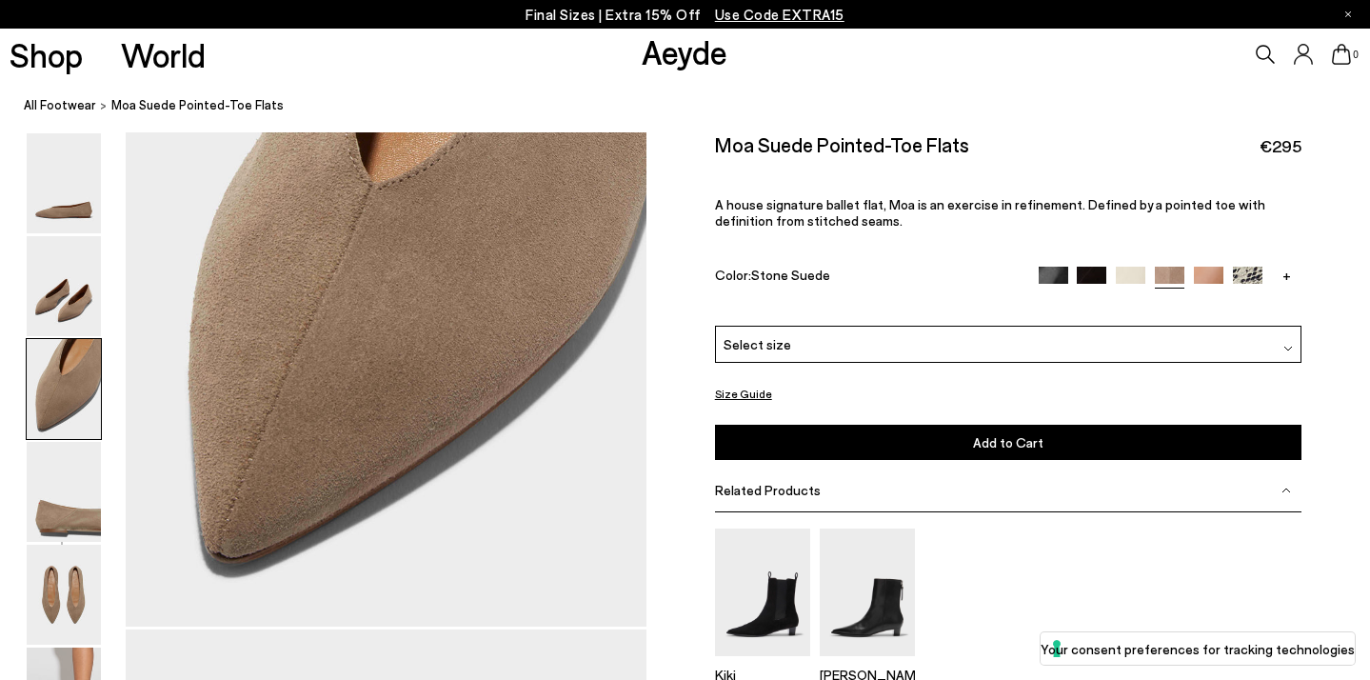
scroll to position [1874, 0]
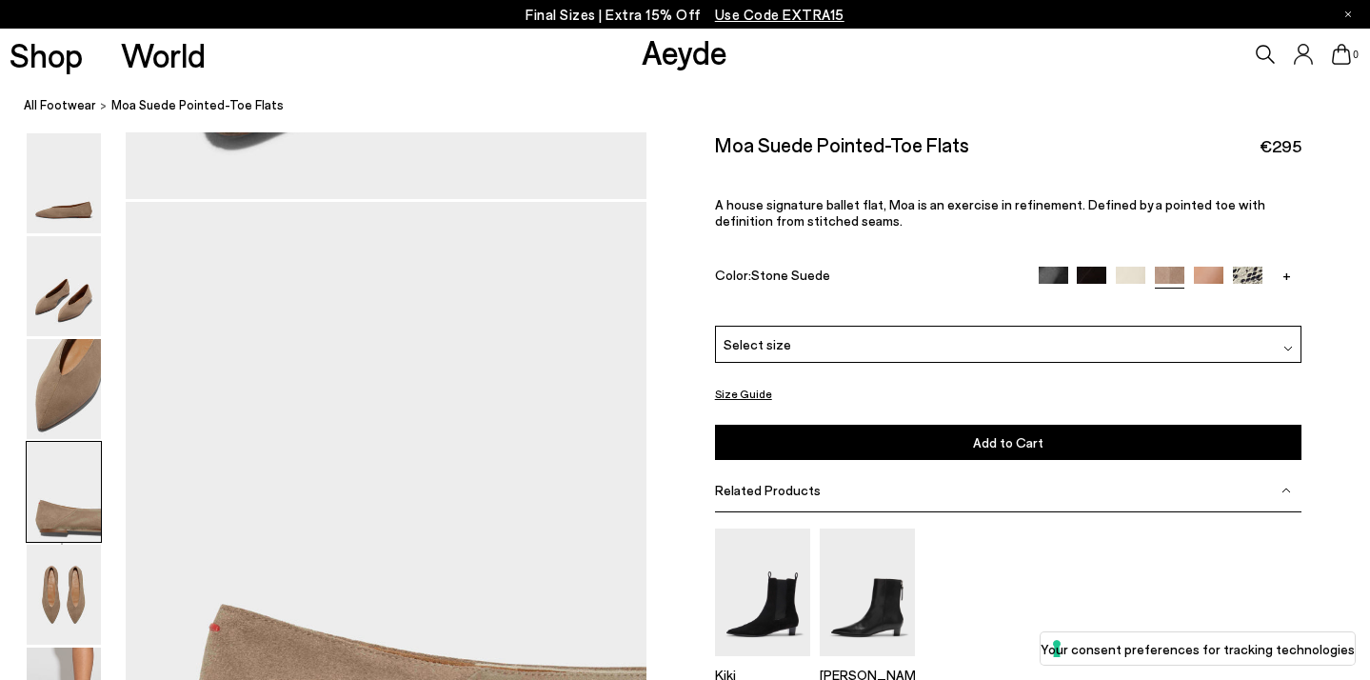
click at [1196, 266] on img at bounding box center [1209, 281] width 30 height 30
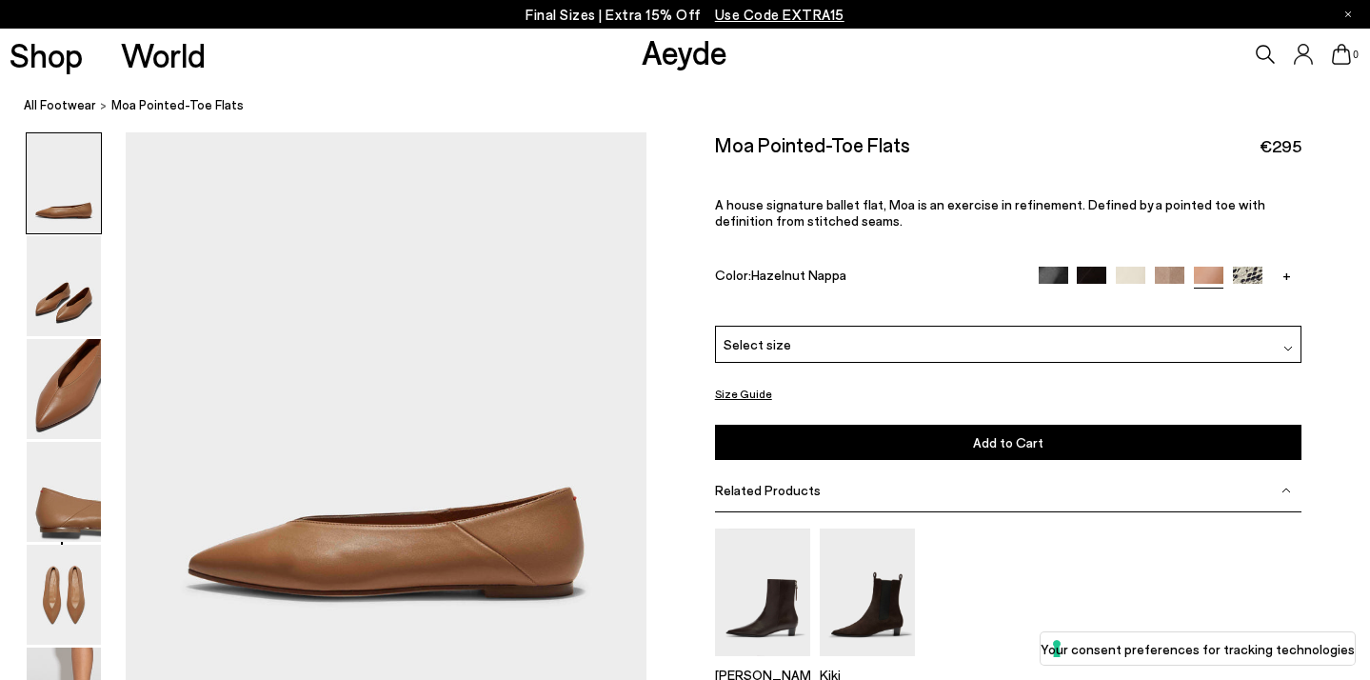
click at [1046, 267] on img at bounding box center [1053, 282] width 30 height 30
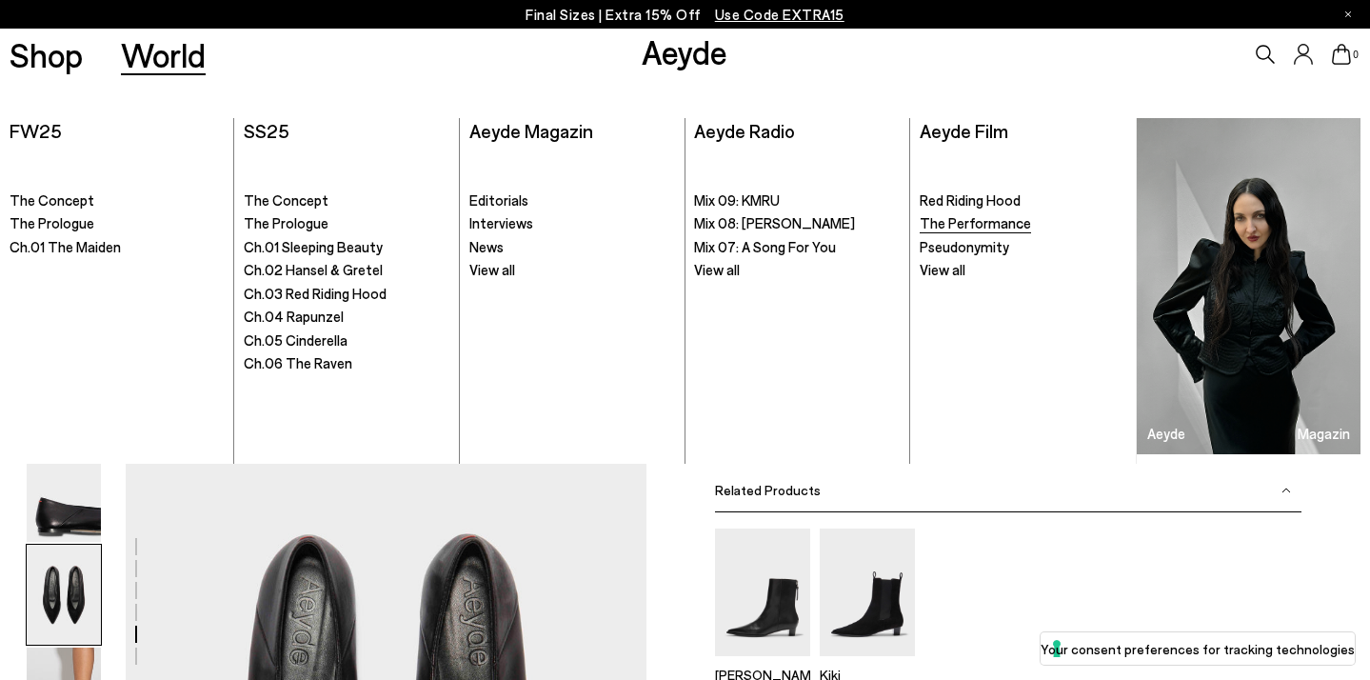
scroll to position [2045, 0]
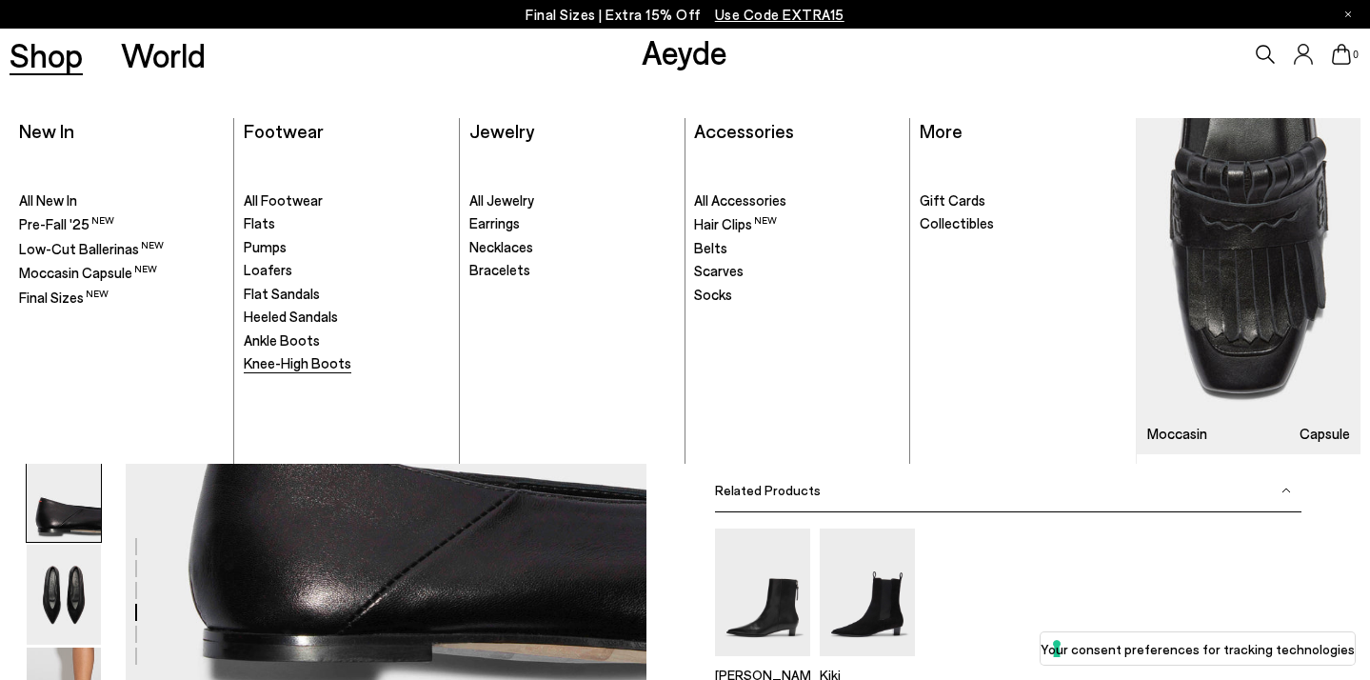
click at [281, 360] on span "Knee-High Boots" at bounding box center [298, 362] width 108 height 17
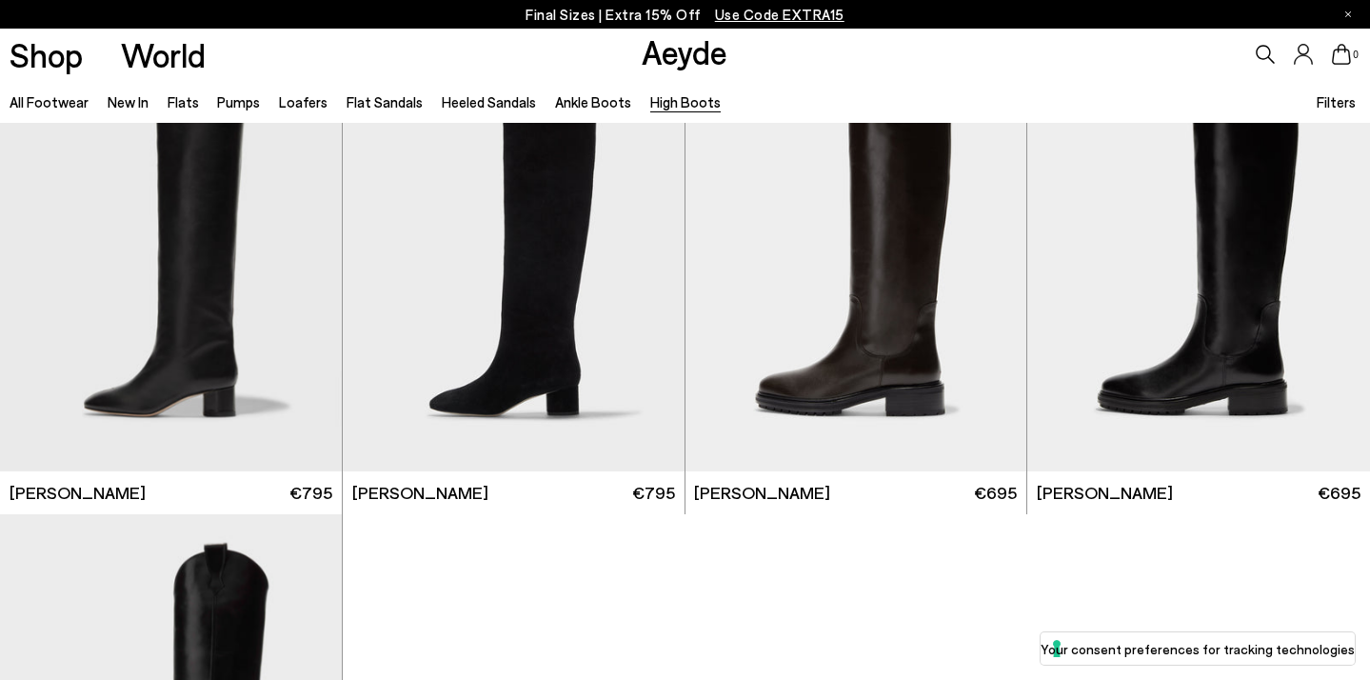
scroll to position [456, 0]
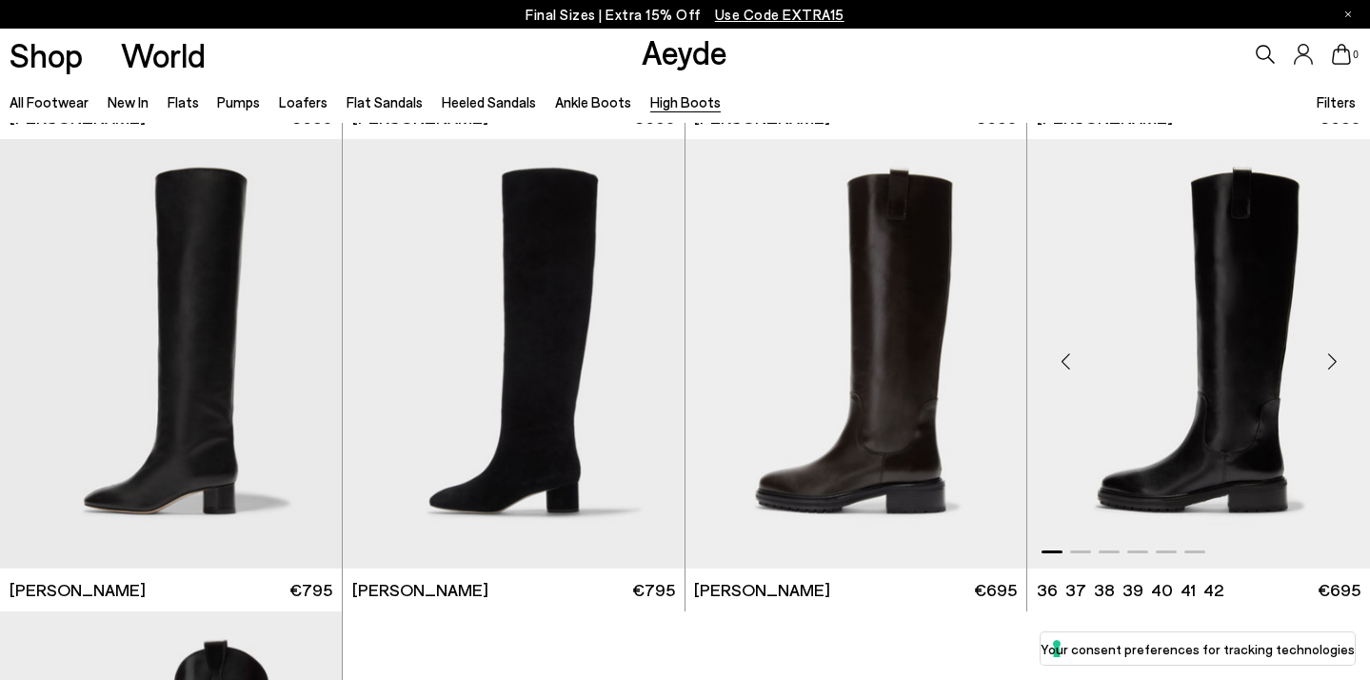
click at [1206, 380] on img "1 / 6" at bounding box center [1198, 353] width 343 height 429
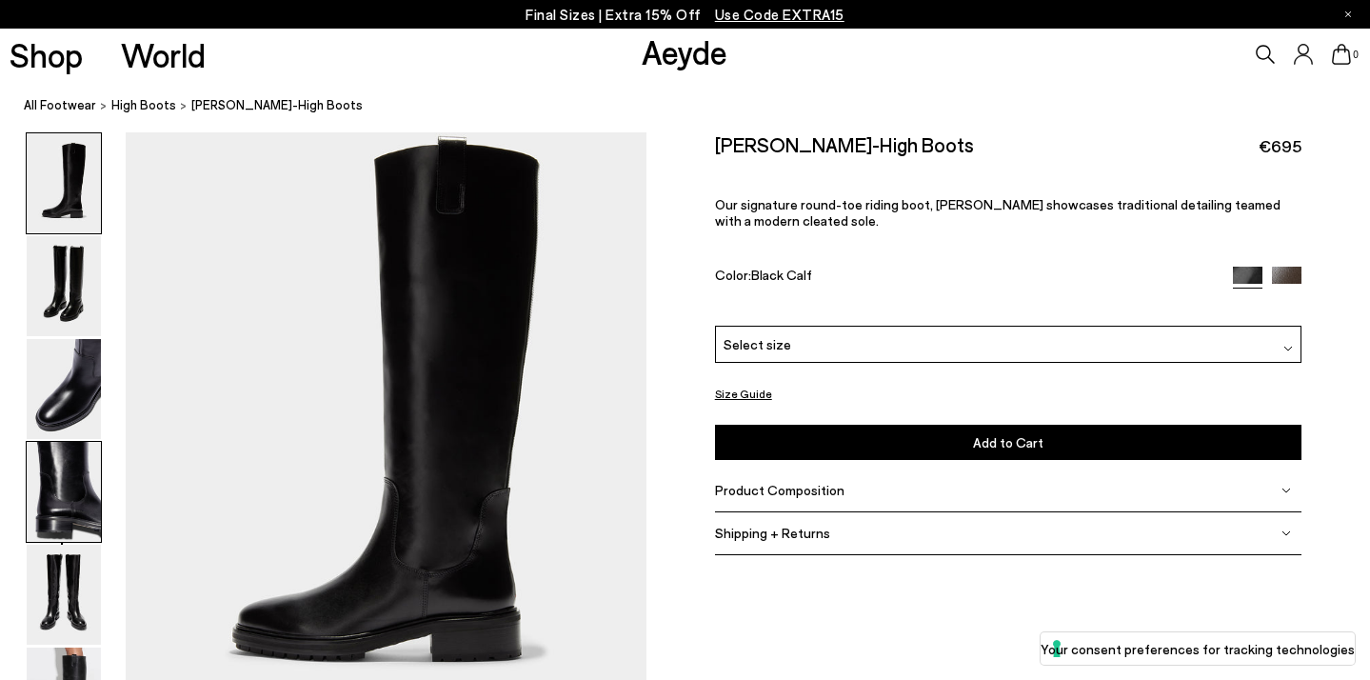
click at [85, 504] on img at bounding box center [64, 492] width 74 height 100
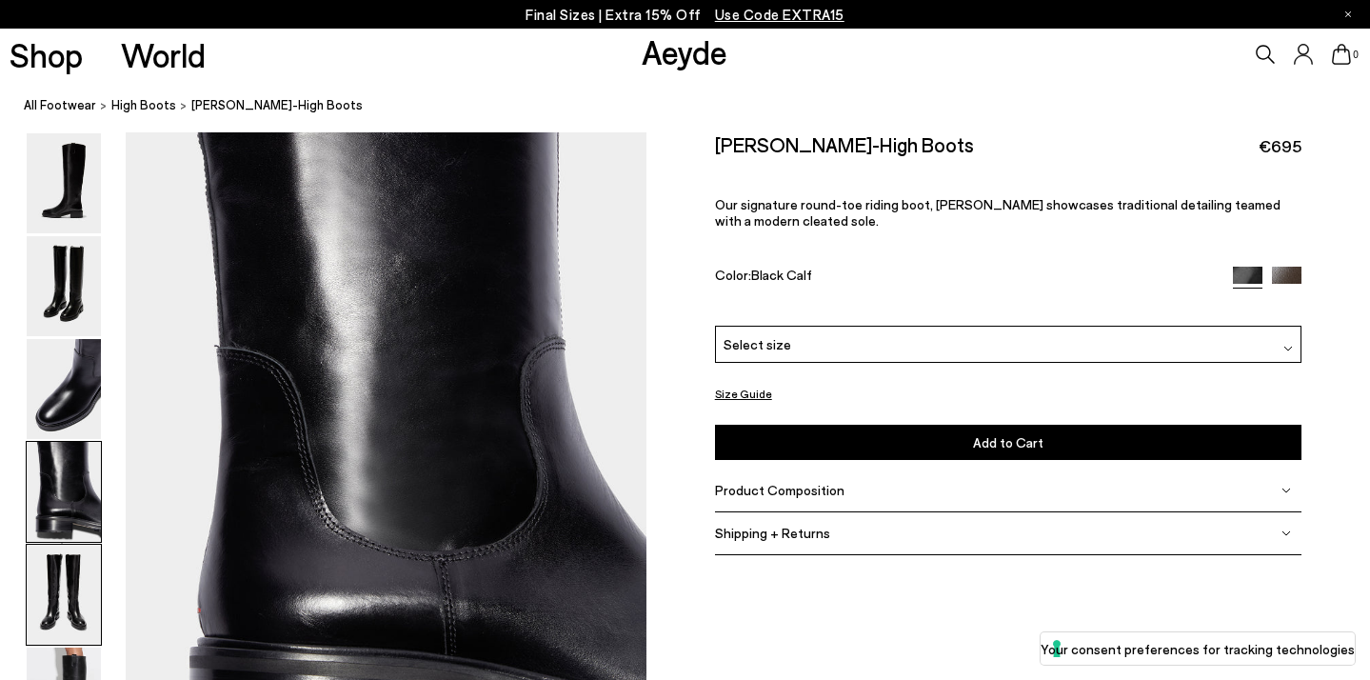
click at [75, 593] on img at bounding box center [64, 594] width 74 height 100
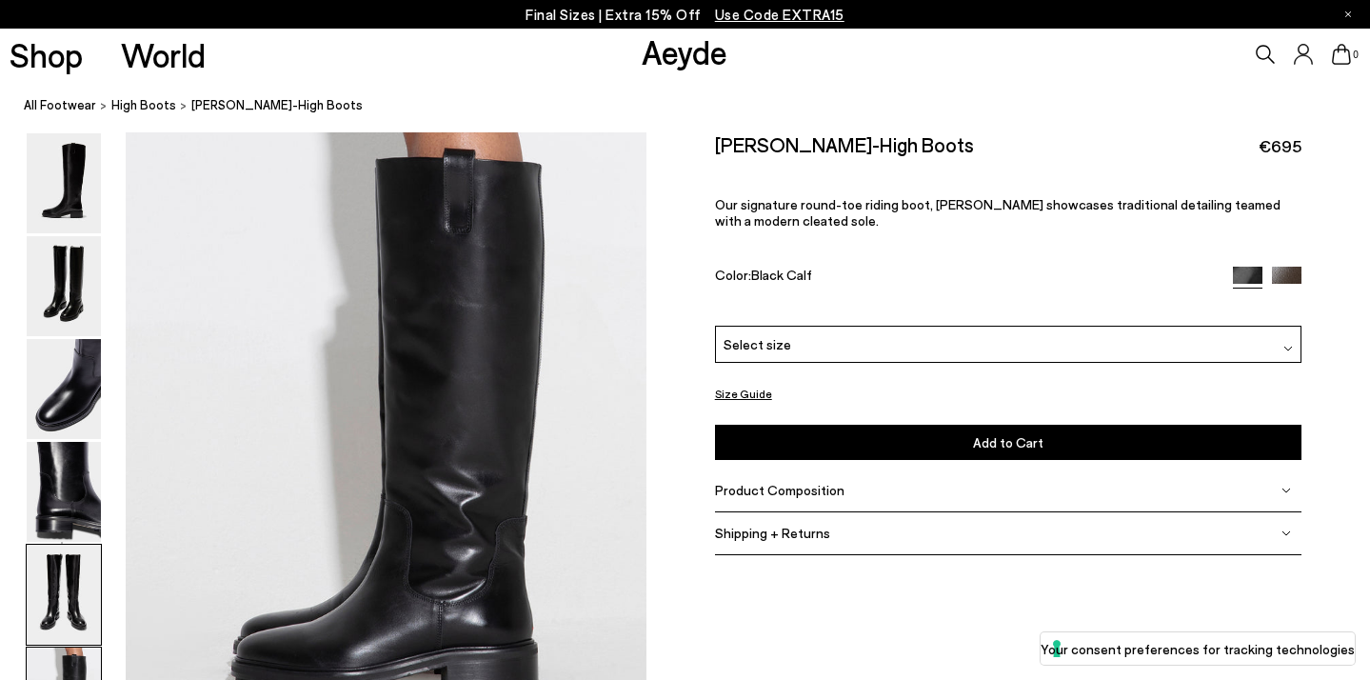
scroll to position [3626, 0]
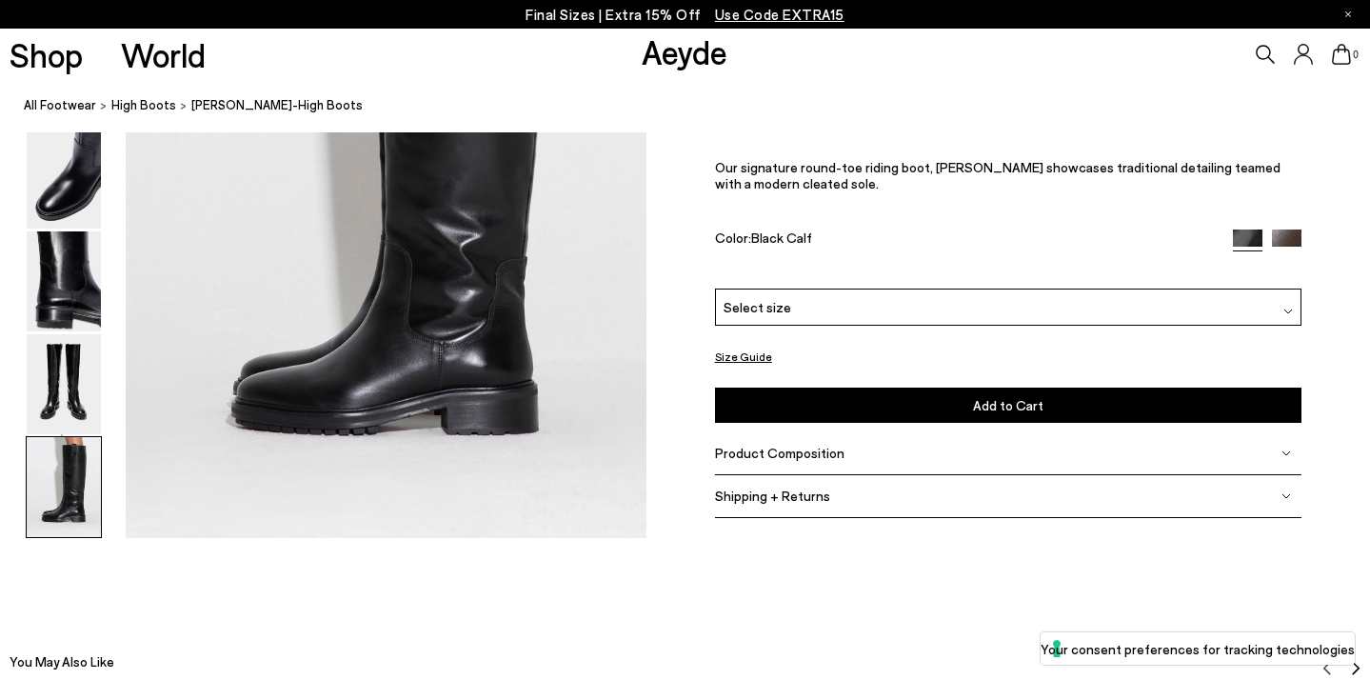
click at [74, 486] on img at bounding box center [64, 487] width 74 height 100
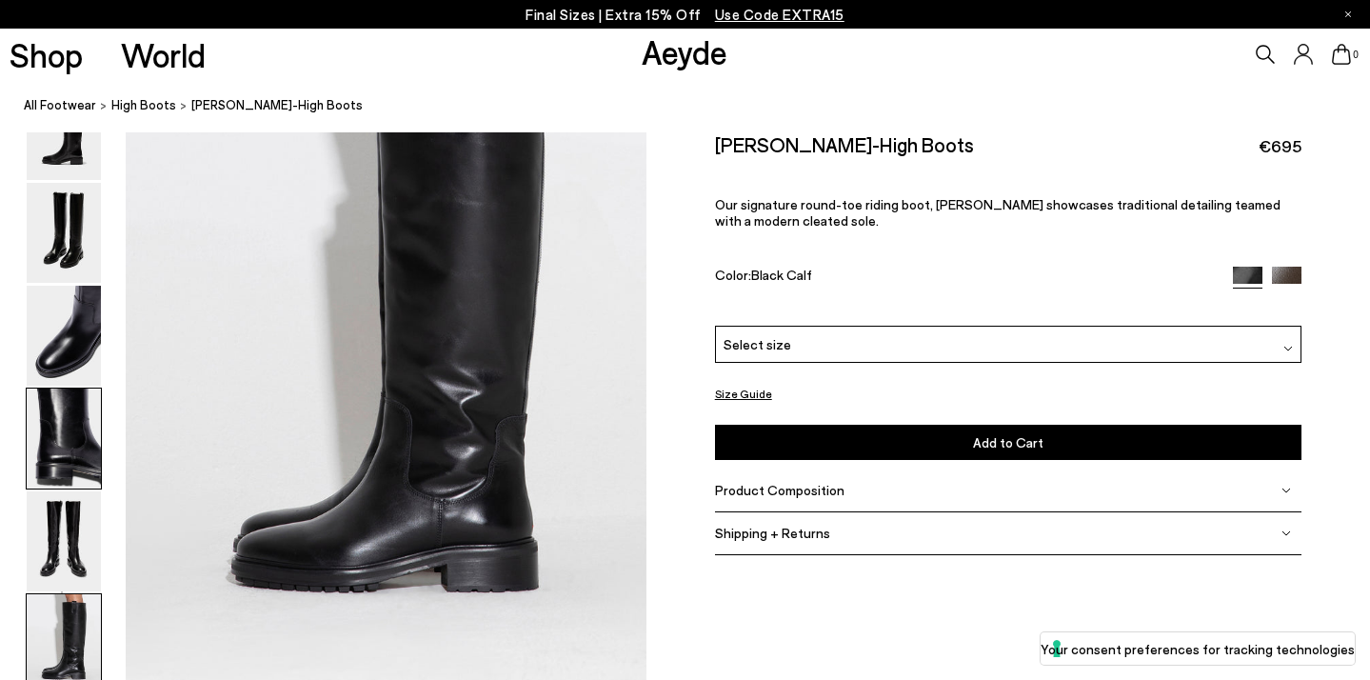
click at [62, 404] on img at bounding box center [64, 438] width 74 height 100
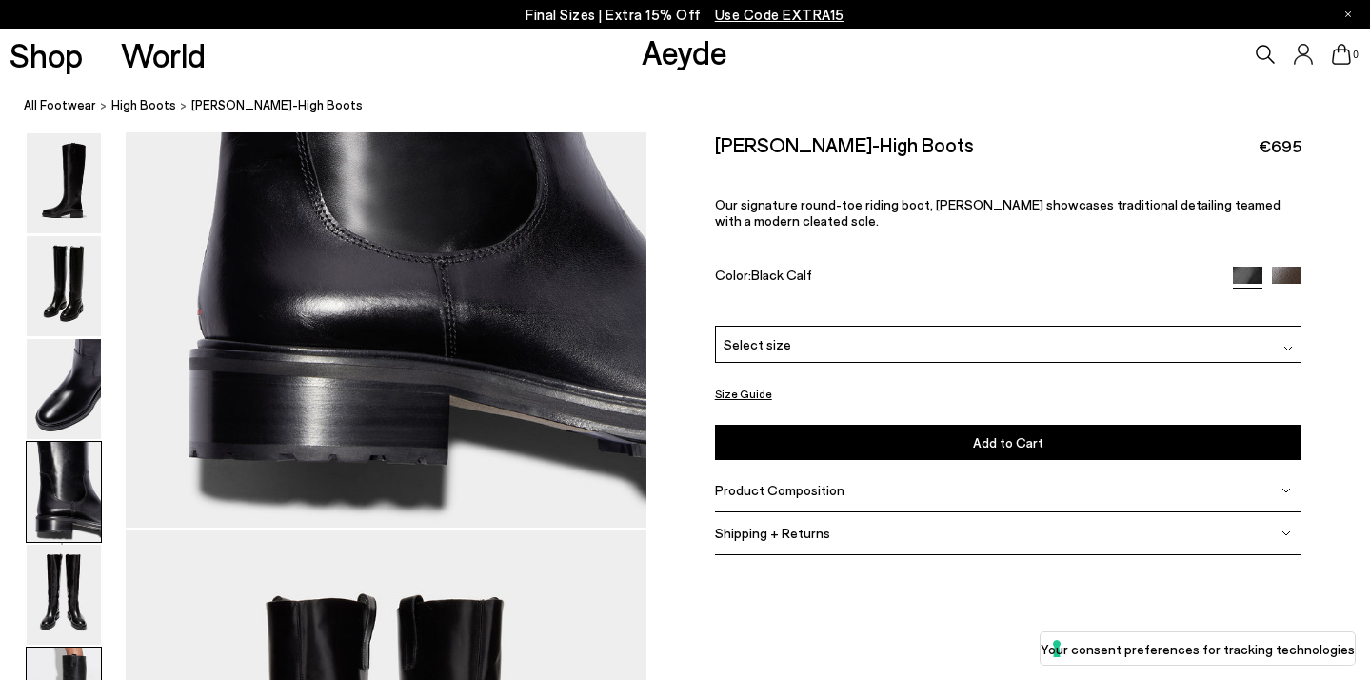
scroll to position [1945, 0]
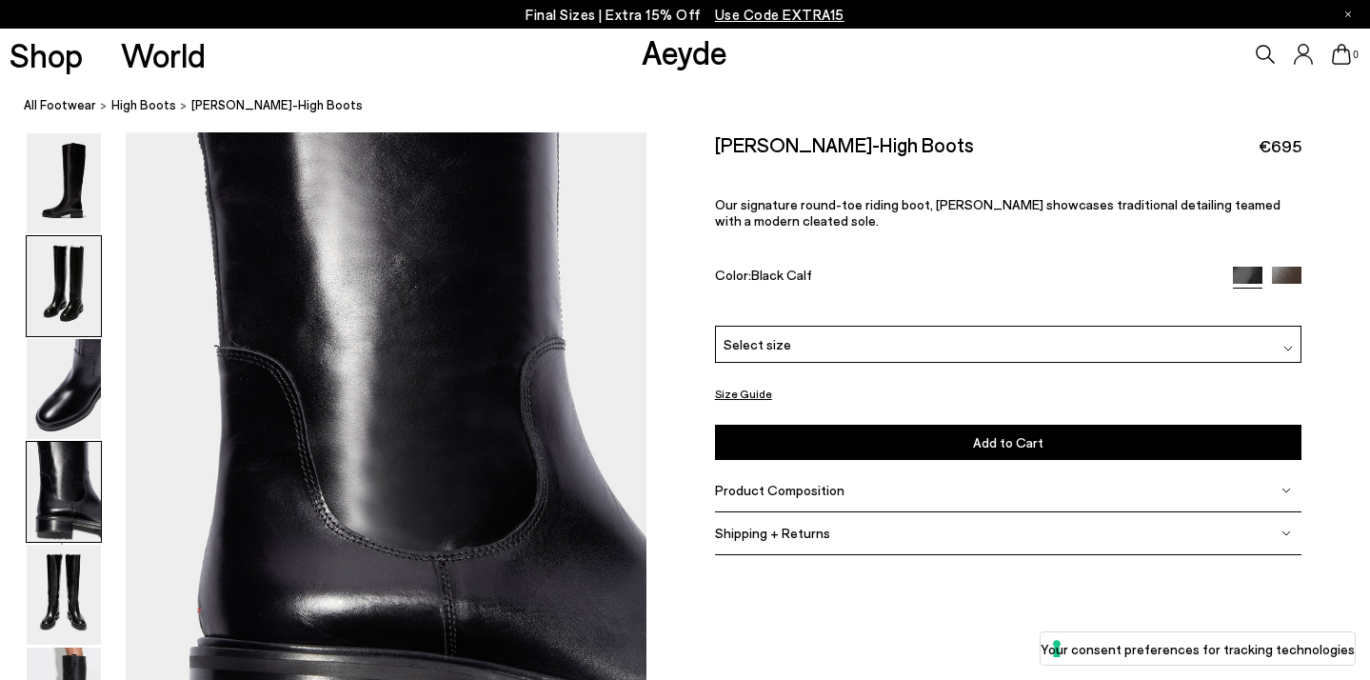
click at [69, 329] on img at bounding box center [64, 286] width 74 height 100
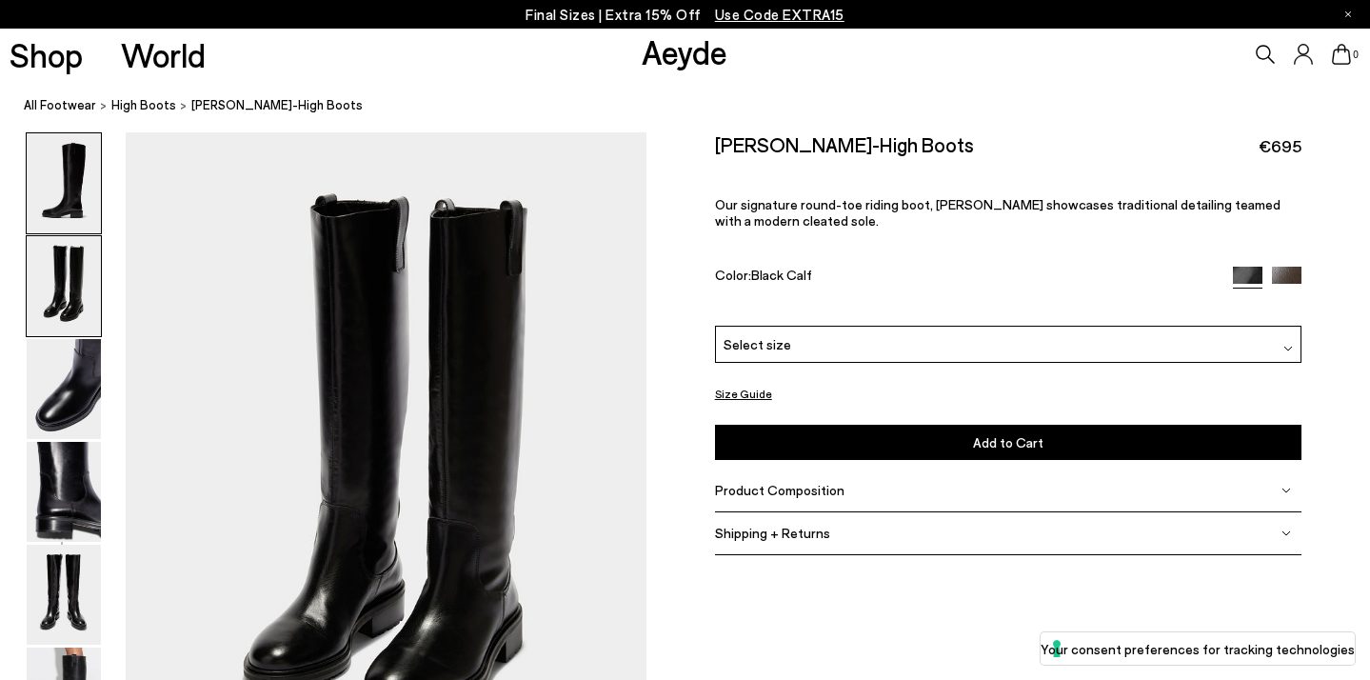
click at [63, 202] on img at bounding box center [64, 183] width 74 height 100
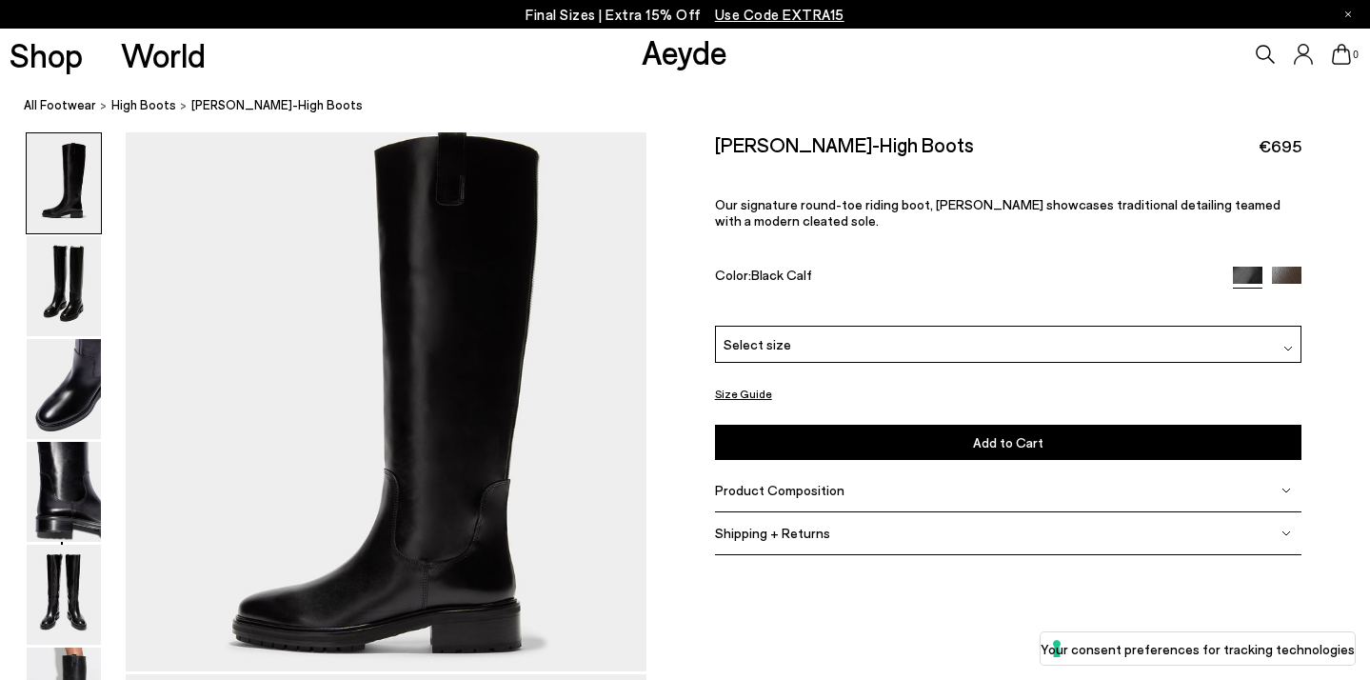
scroll to position [0, 0]
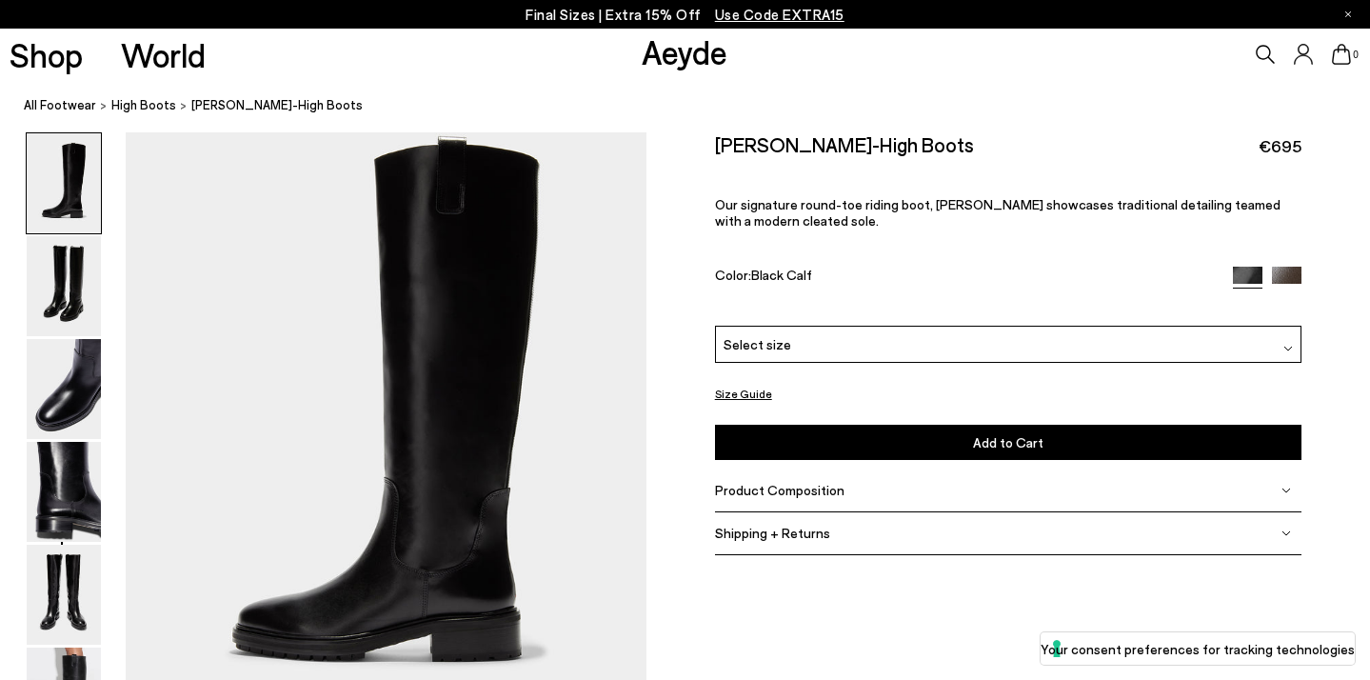
click at [1295, 267] on img at bounding box center [1287, 282] width 30 height 30
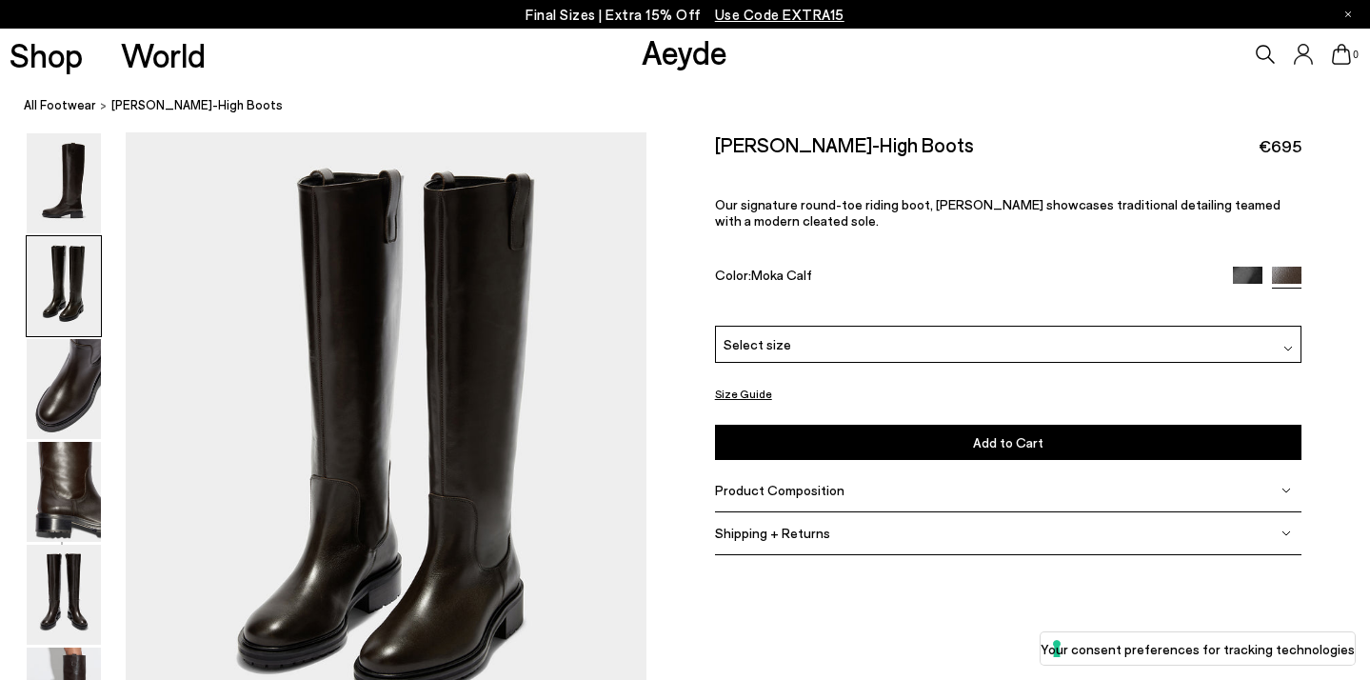
scroll to position [865, 0]
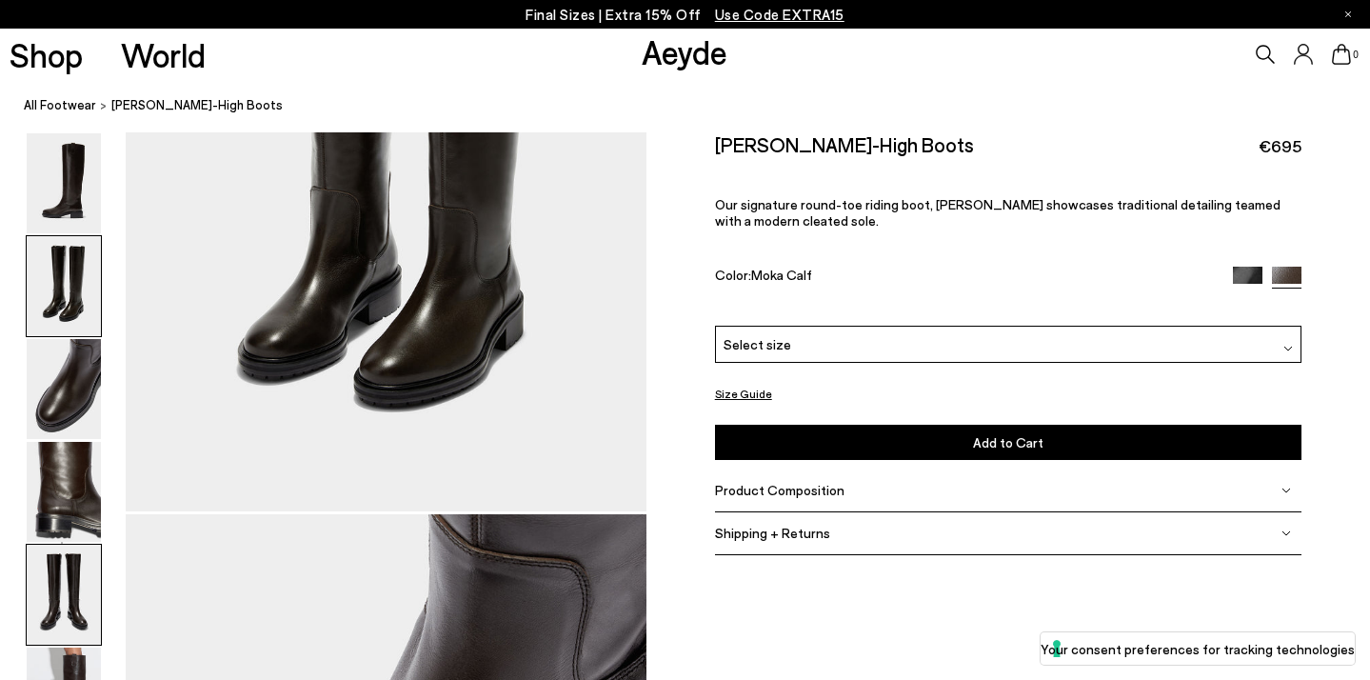
click at [86, 589] on img at bounding box center [64, 594] width 74 height 100
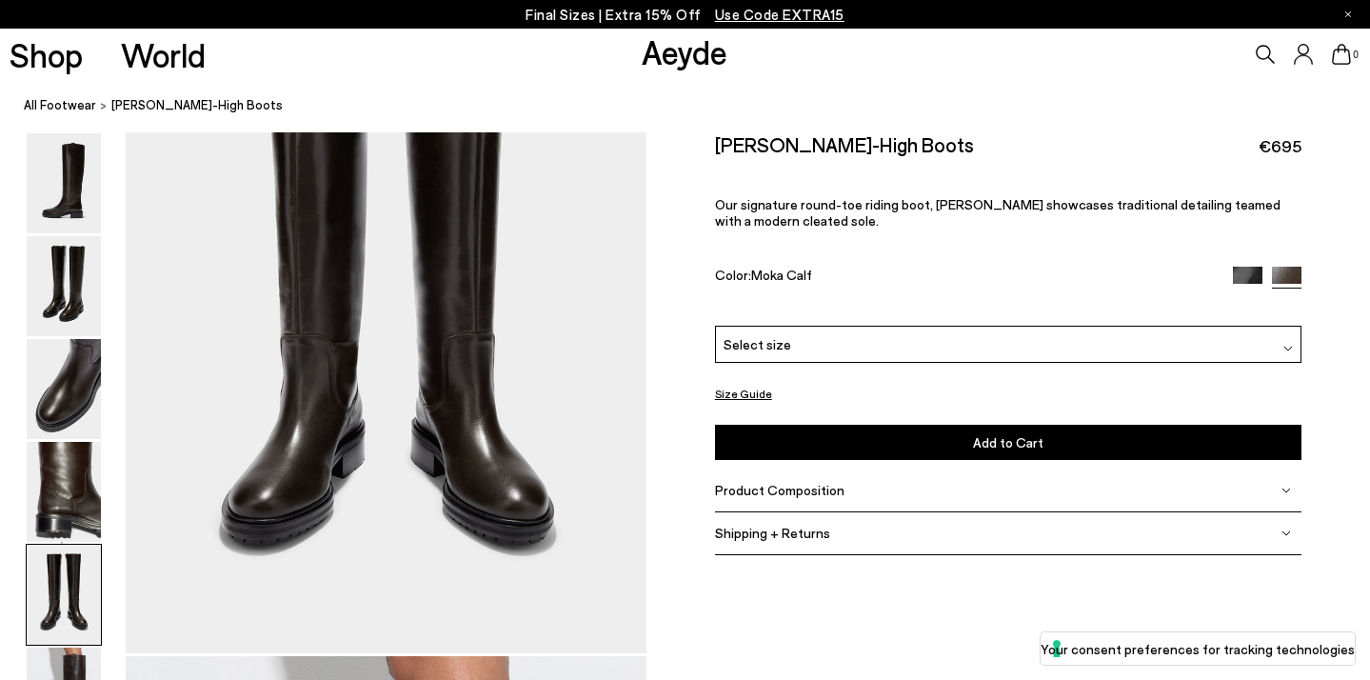
click at [69, 625] on img at bounding box center [64, 594] width 74 height 100
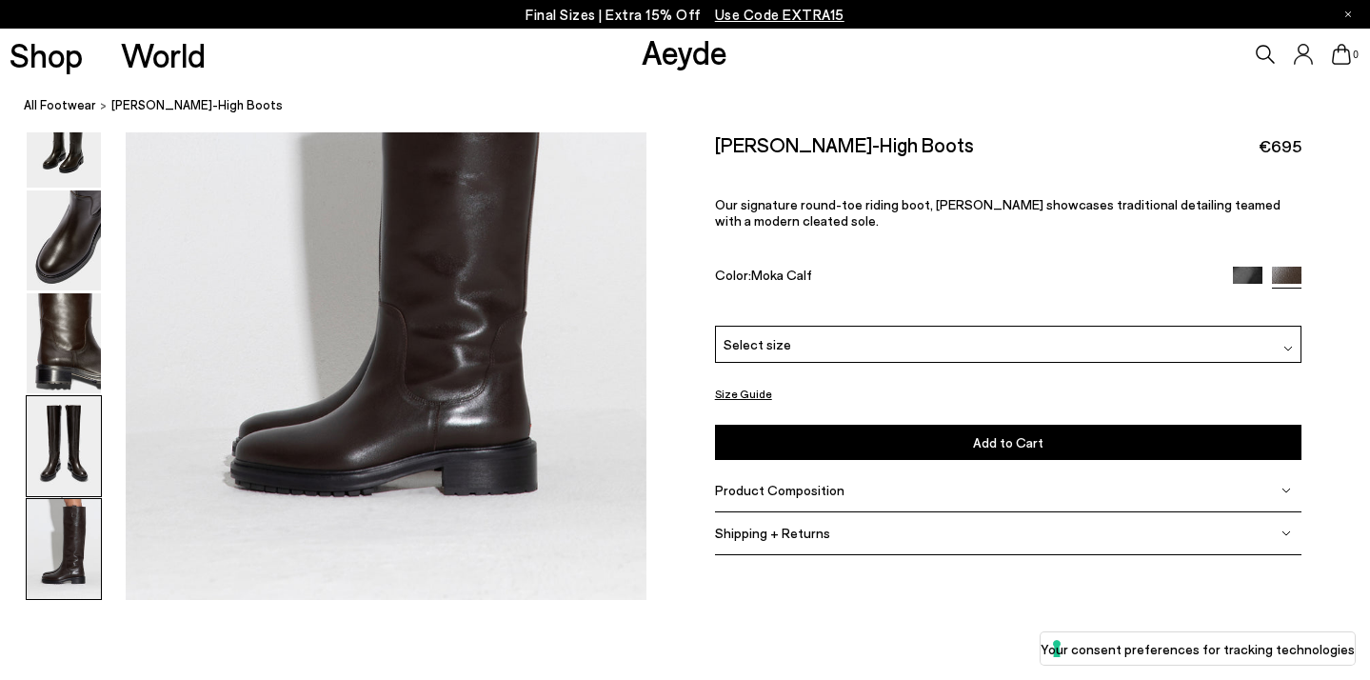
scroll to position [3619, 0]
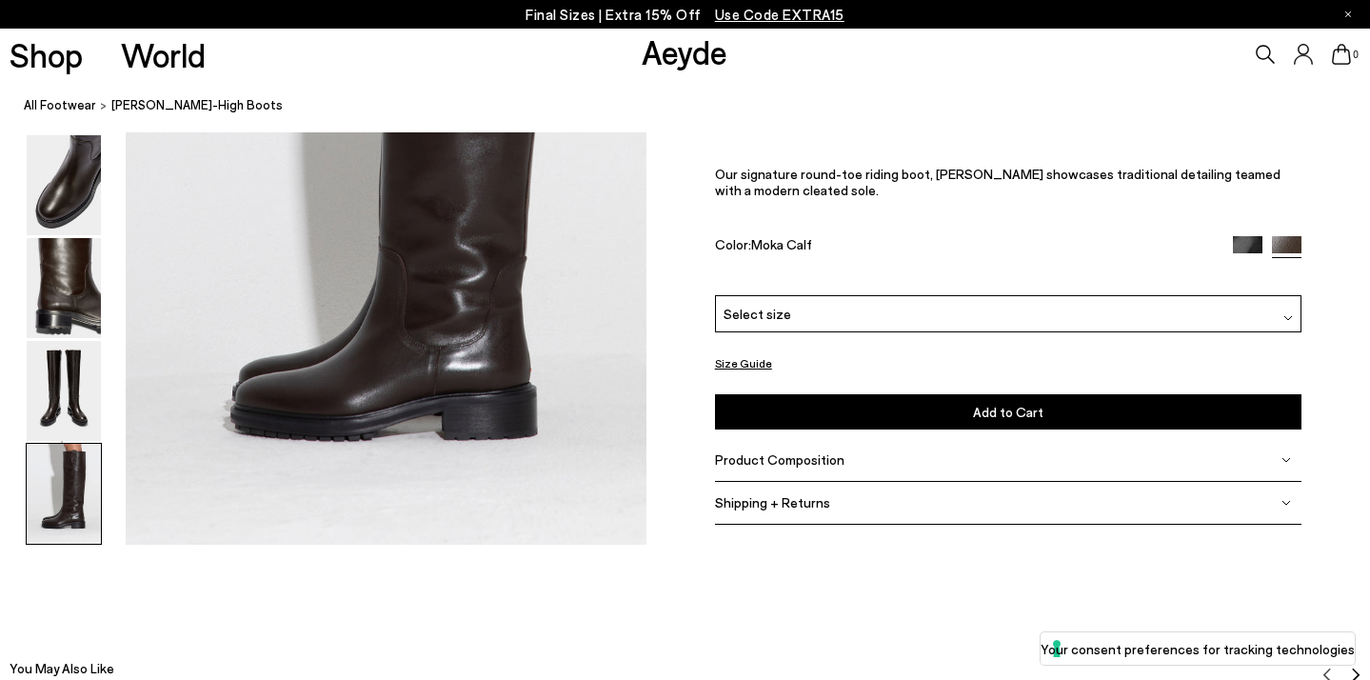
click at [63, 511] on img at bounding box center [64, 494] width 74 height 100
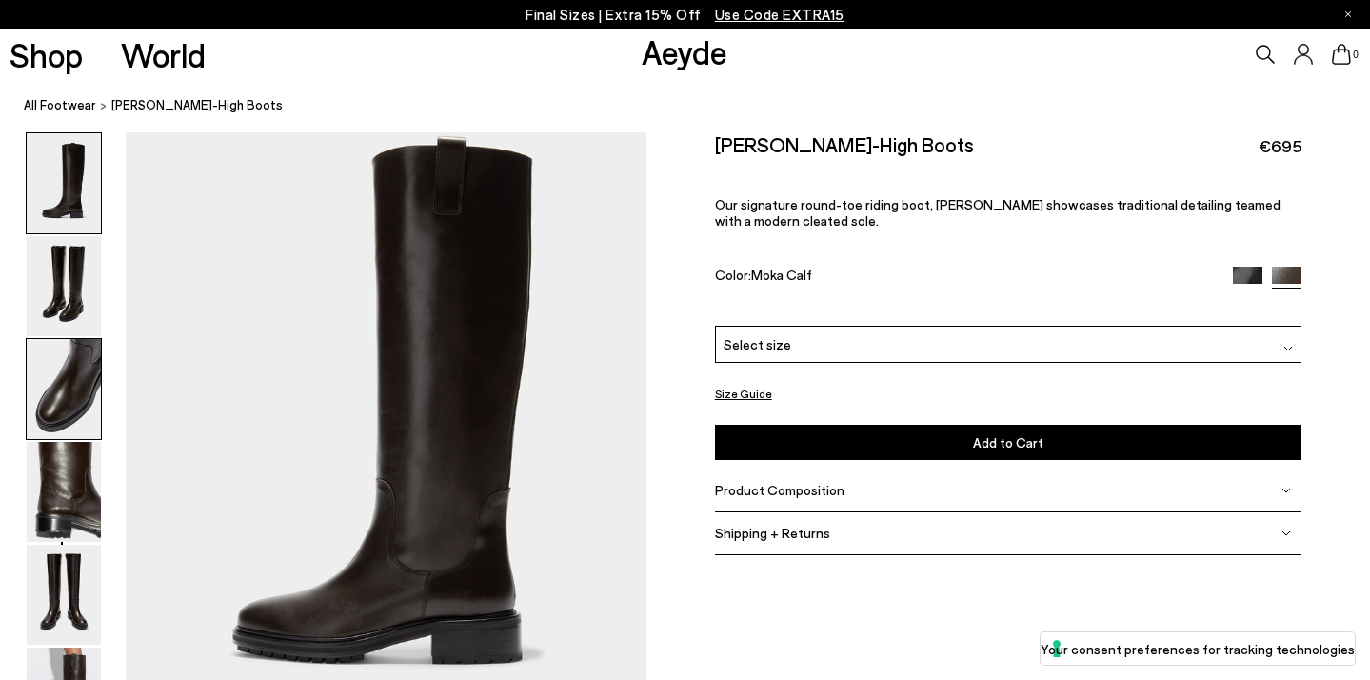
scroll to position [0, 0]
click at [66, 171] on img at bounding box center [64, 183] width 74 height 100
click at [65, 250] on img at bounding box center [64, 286] width 74 height 100
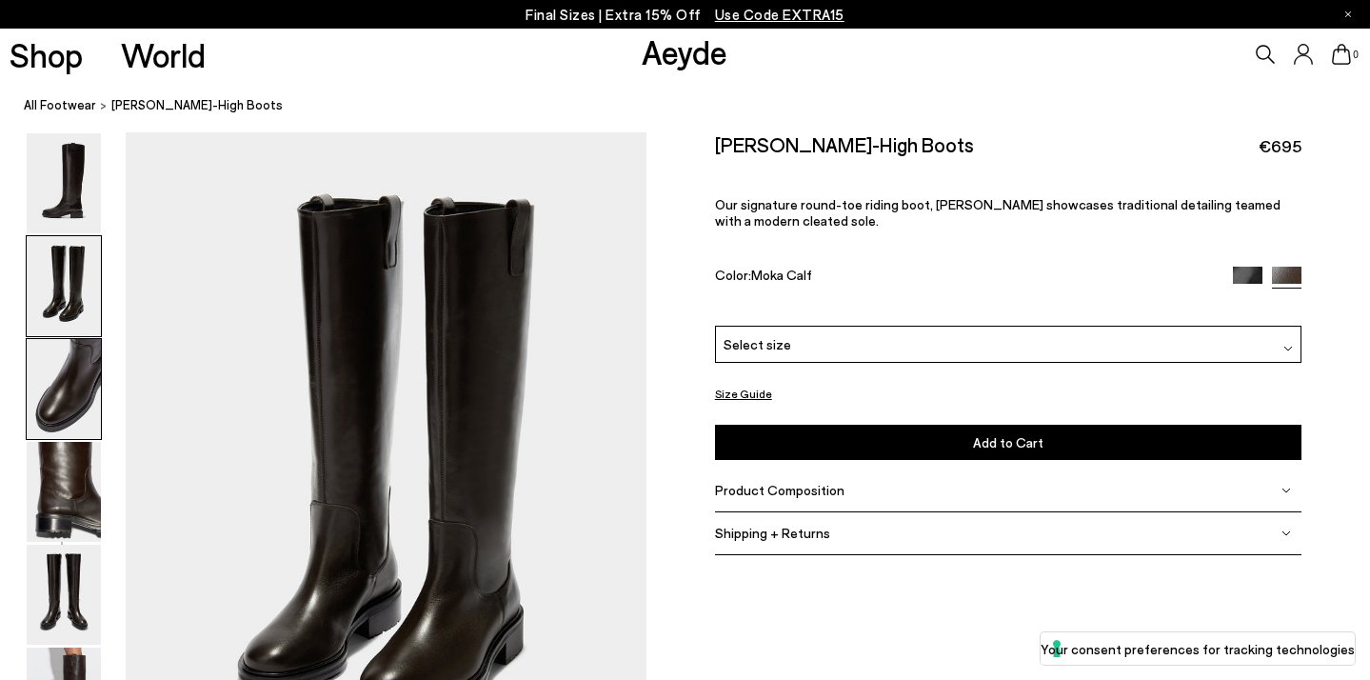
click at [41, 366] on img at bounding box center [64, 389] width 74 height 100
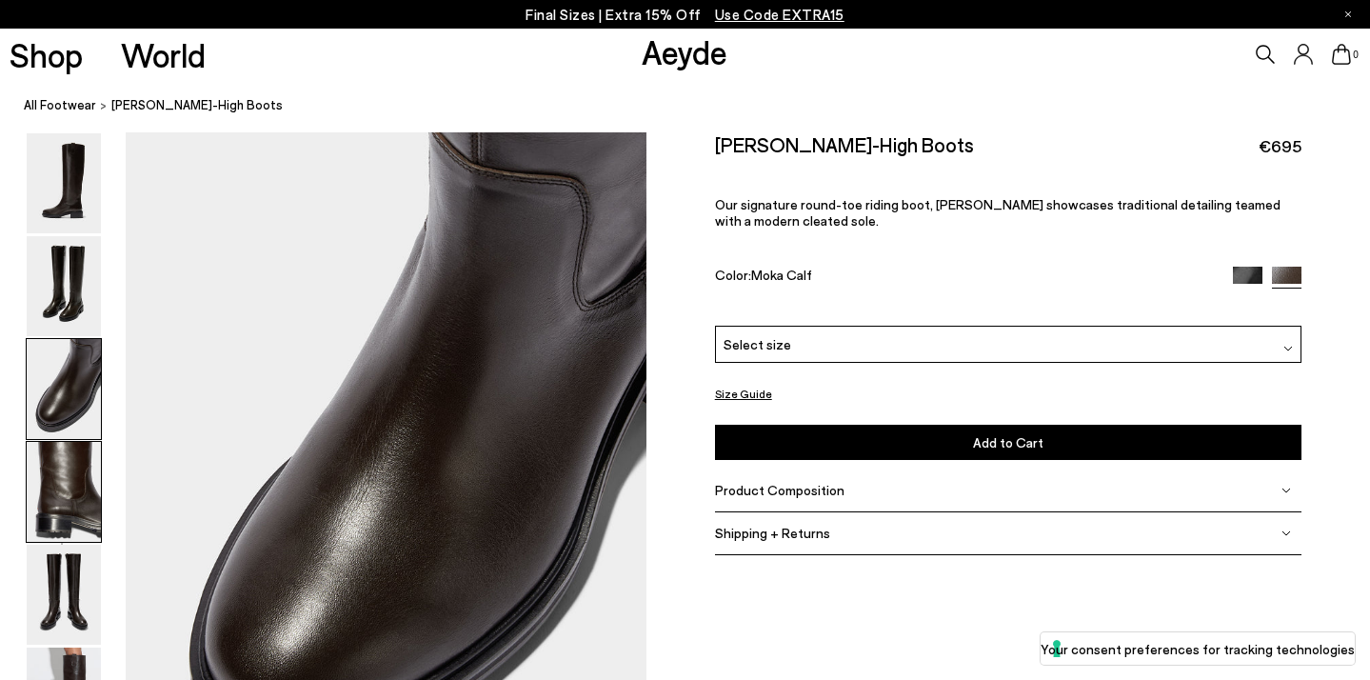
click at [58, 513] on img at bounding box center [64, 492] width 74 height 100
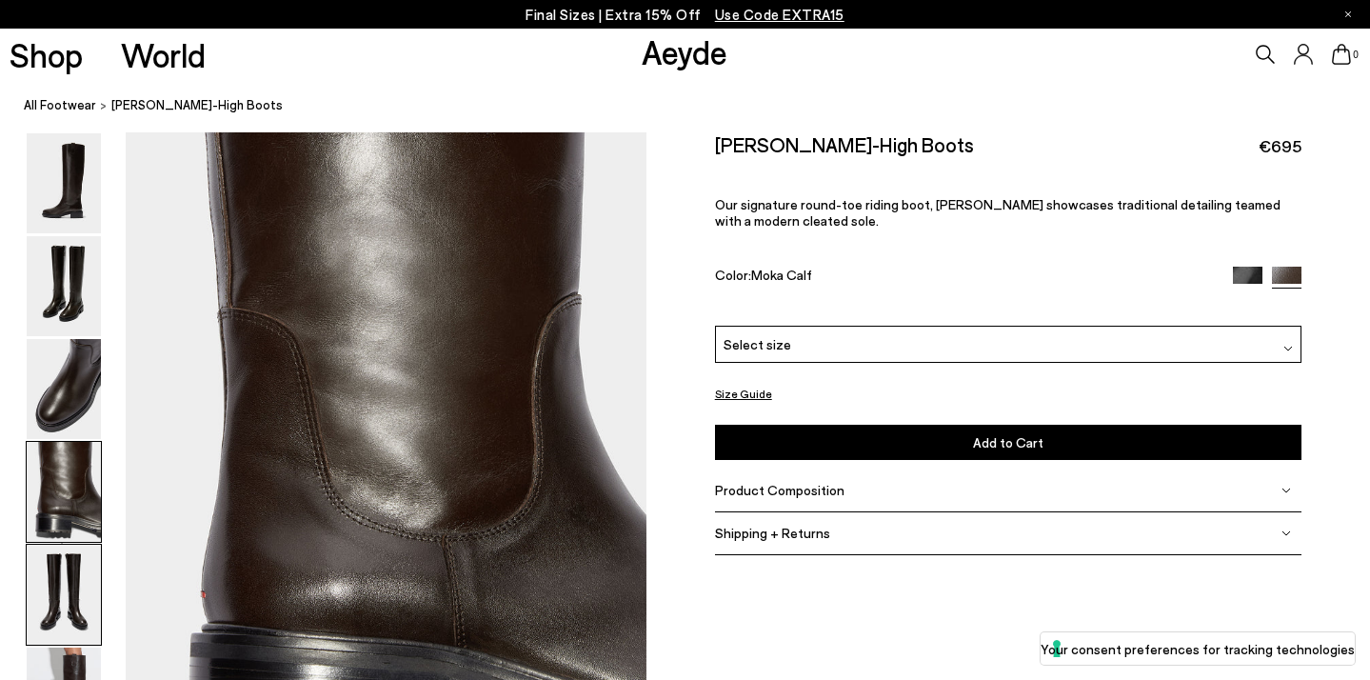
click at [60, 583] on img at bounding box center [64, 594] width 74 height 100
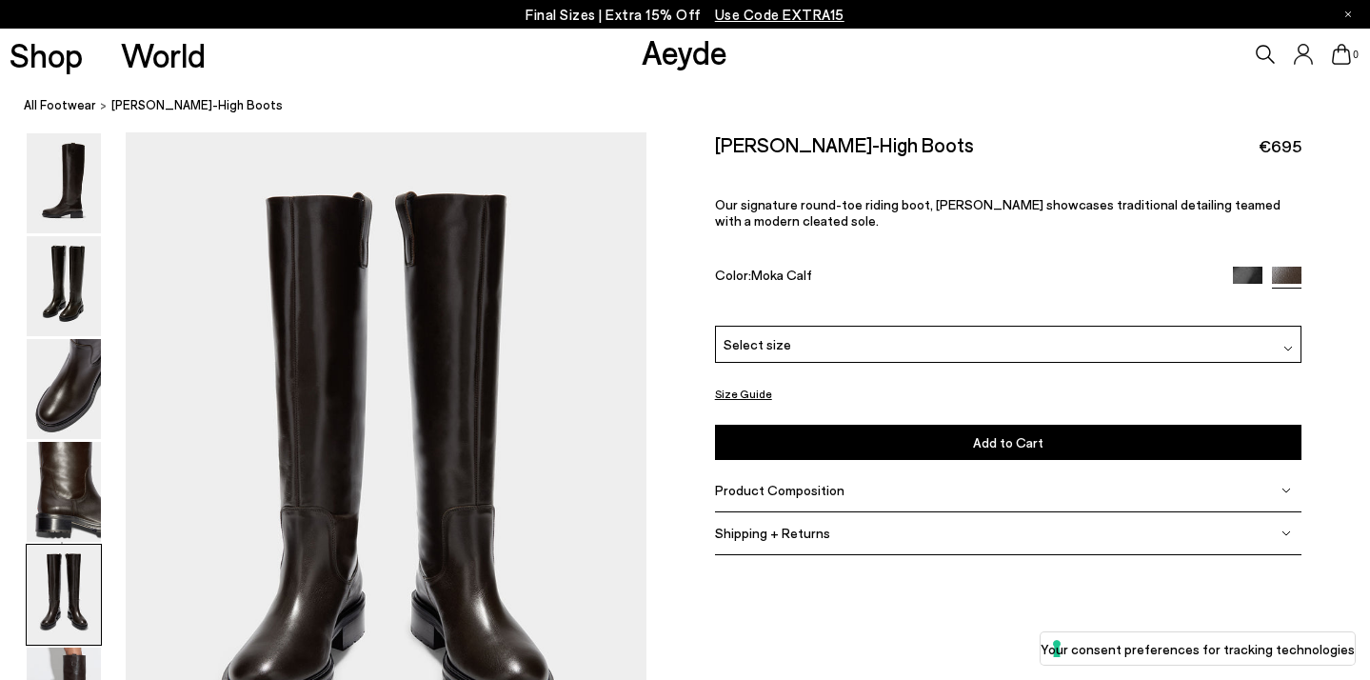
scroll to position [2804, 0]
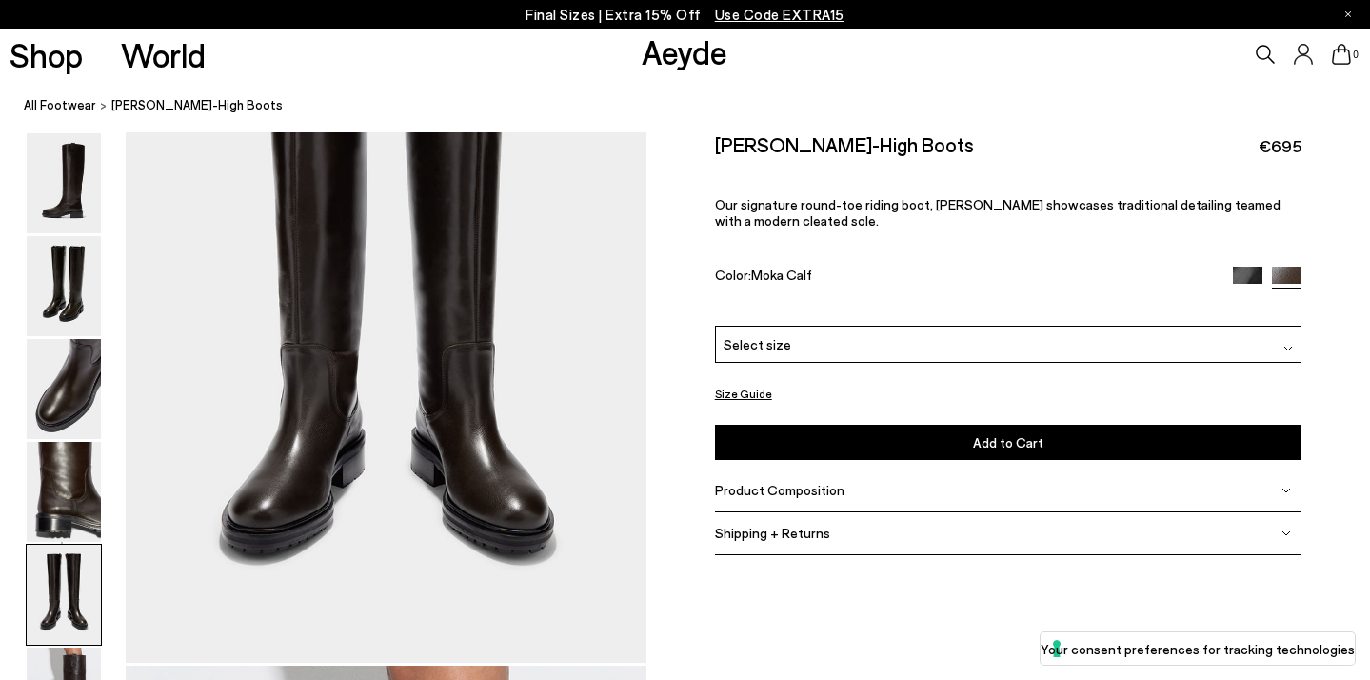
click at [1243, 266] on img at bounding box center [1248, 281] width 30 height 30
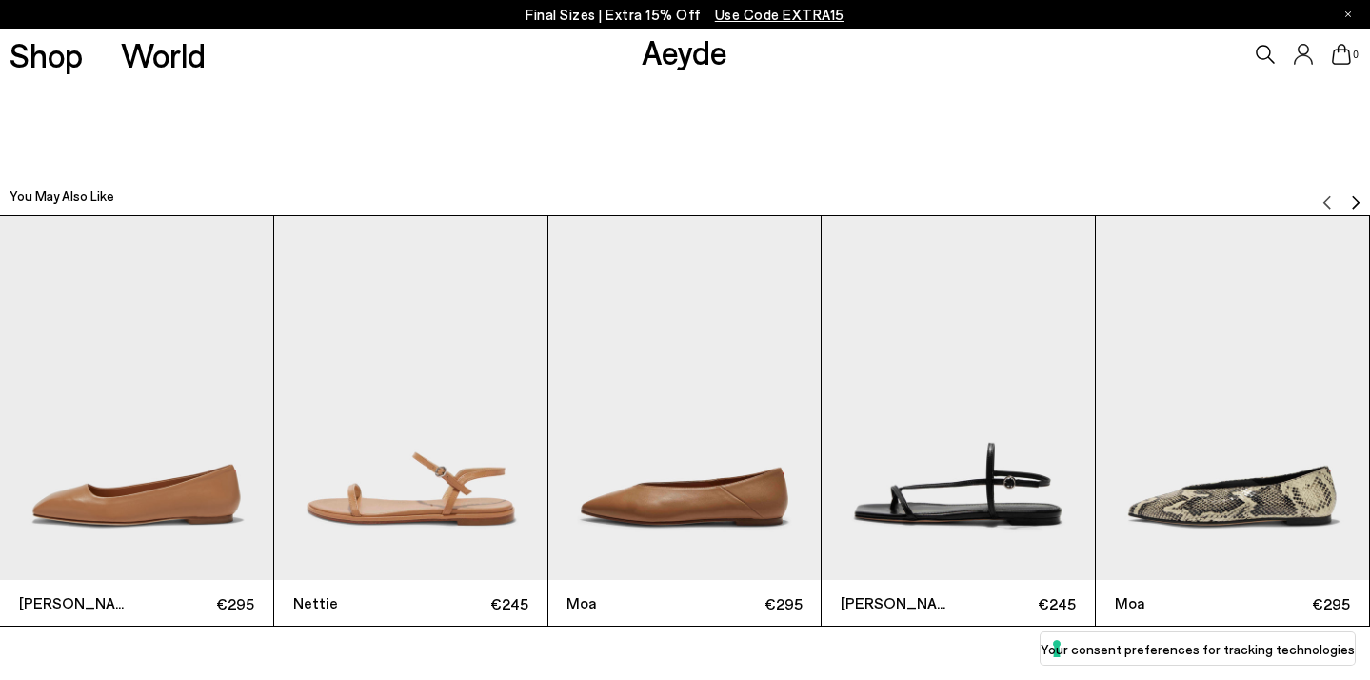
scroll to position [4220, 0]
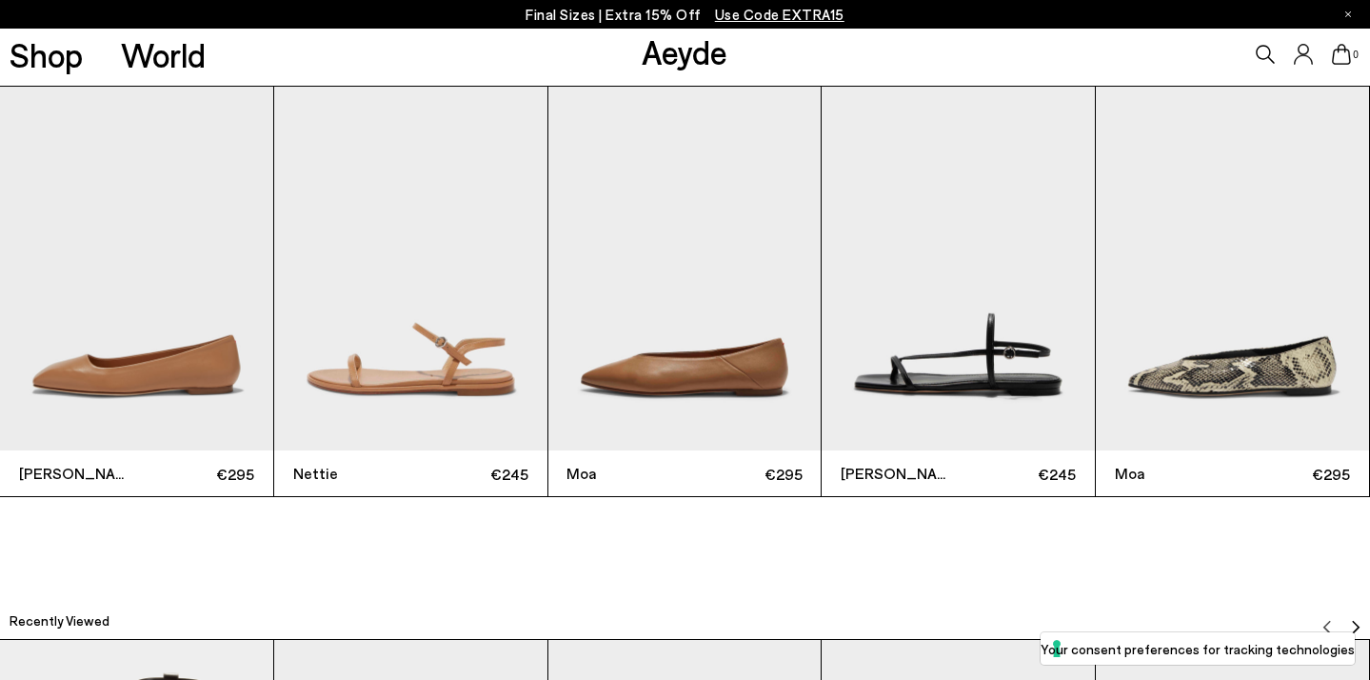
click at [413, 366] on img "2 / 6" at bounding box center [410, 269] width 273 height 364
